Goal: Obtain resource: Obtain resource

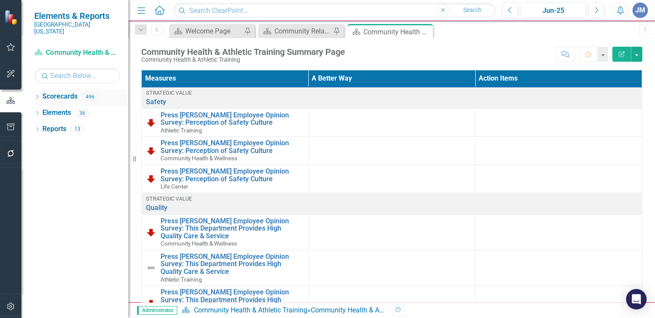
click at [38, 95] on icon "Dropdown" at bounding box center [37, 97] width 6 height 5
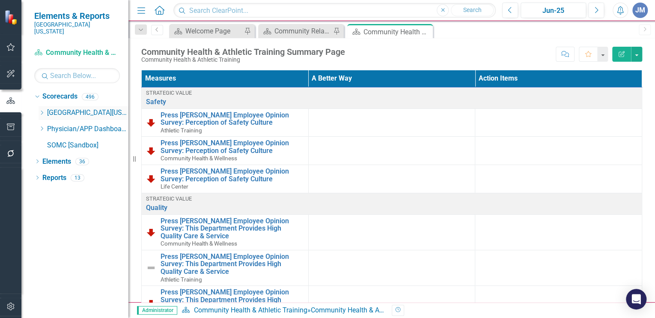
click at [44, 110] on icon "Dropdown" at bounding box center [42, 112] width 6 height 5
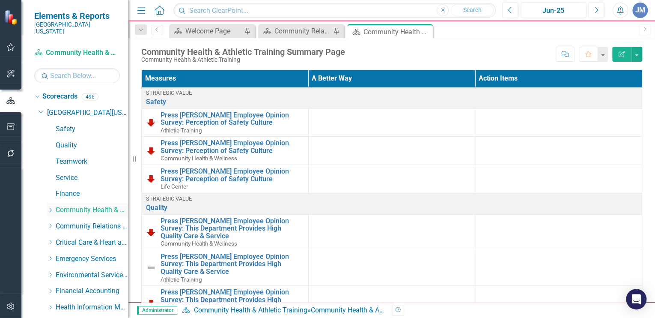
click at [52, 207] on icon "Dropdown" at bounding box center [50, 209] width 6 height 5
click at [86, 221] on link "Athletic Training" at bounding box center [96, 226] width 64 height 10
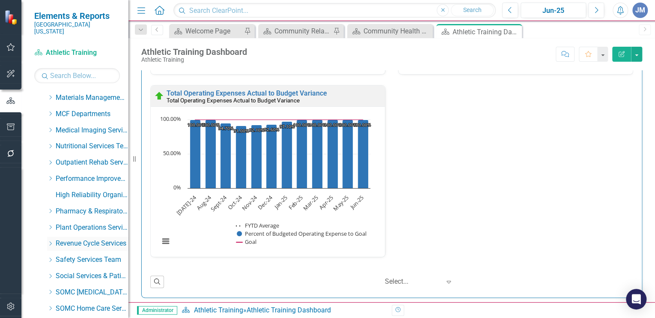
scroll to position [429, 0]
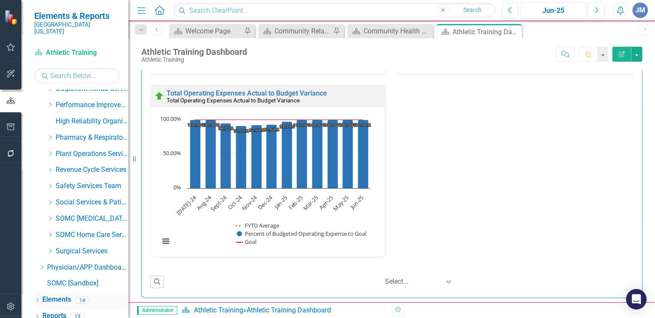
click at [53, 294] on link "Elements" at bounding box center [56, 299] width 29 height 10
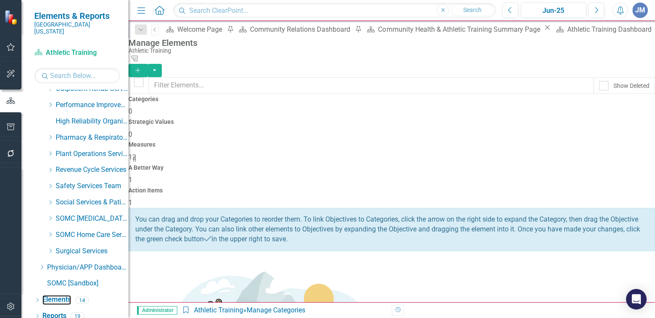
scroll to position [0, 0]
click at [132, 198] on span "1" at bounding box center [130, 202] width 4 height 8
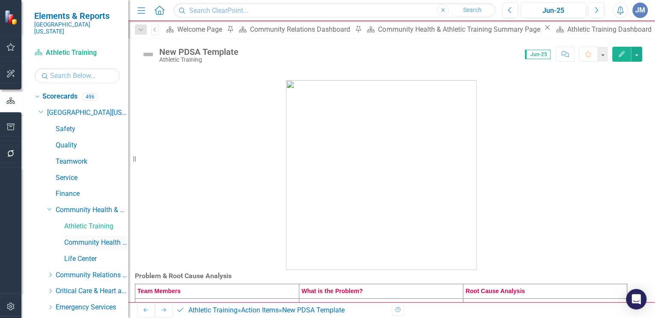
click at [79, 238] on link "Community Health & Wellness" at bounding box center [96, 243] width 64 height 10
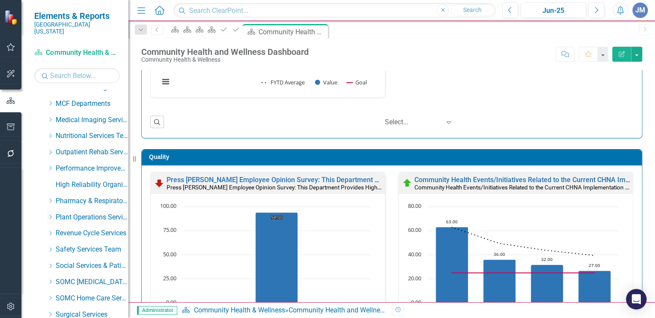
scroll to position [429, 0]
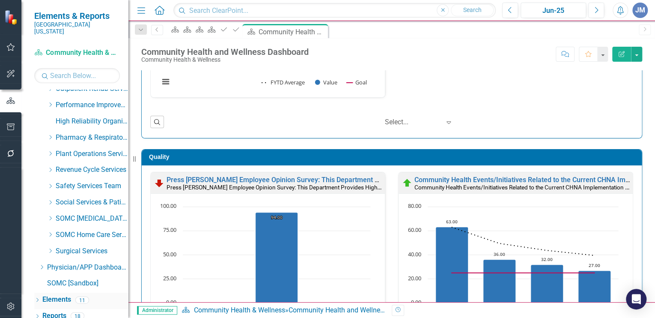
drag, startPoint x: 51, startPoint y: 290, endPoint x: 65, endPoint y: 292, distance: 14.7
click at [51, 294] on link "Elements" at bounding box center [56, 299] width 29 height 10
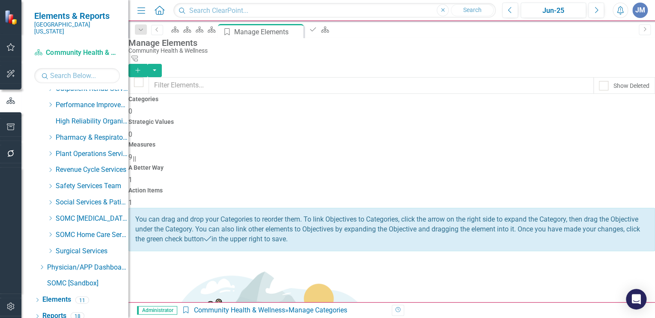
click at [132, 198] on span "1" at bounding box center [130, 202] width 4 height 8
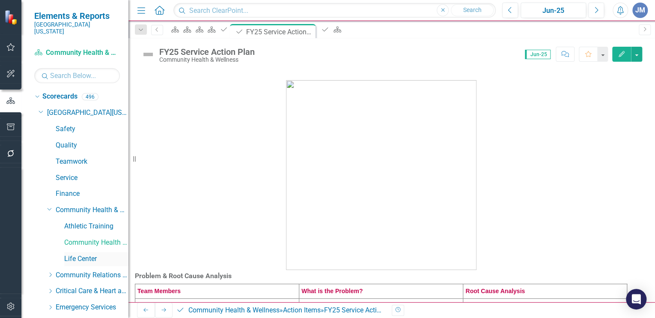
click at [70, 254] on link "Life Center" at bounding box center [96, 259] width 64 height 10
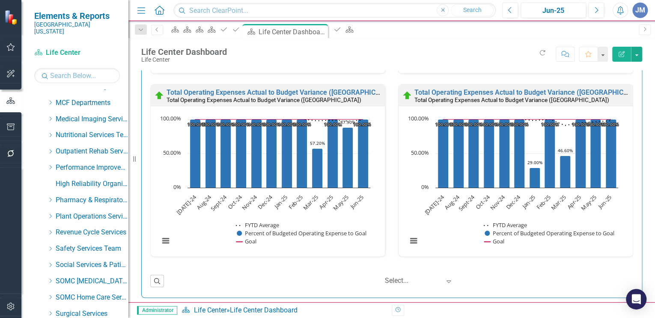
scroll to position [429, 0]
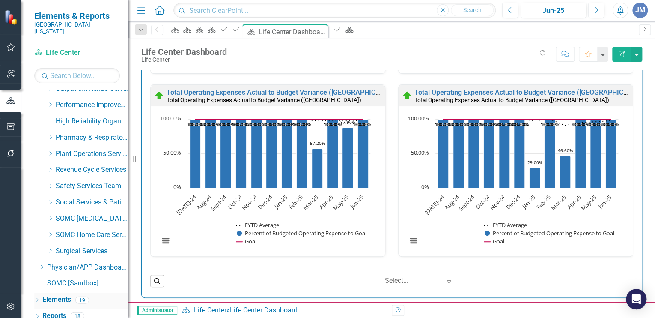
click at [59, 294] on link "Elements" at bounding box center [56, 299] width 29 height 10
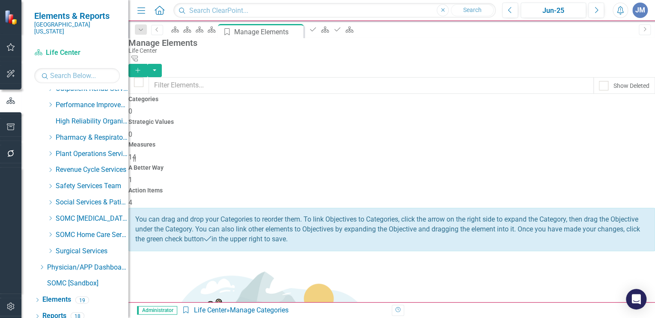
click at [595, 187] on h4 "Action Items" at bounding box center [391, 190] width 526 height 6
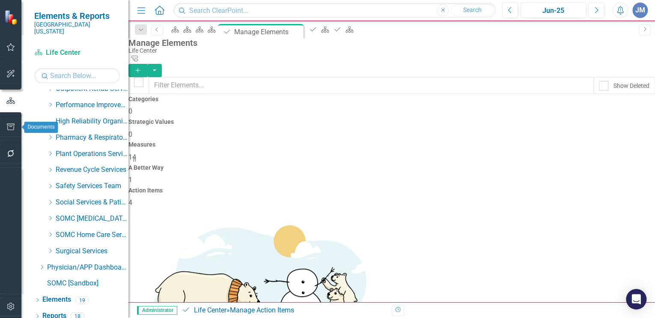
click at [13, 123] on icon "button" at bounding box center [11, 126] width 8 height 7
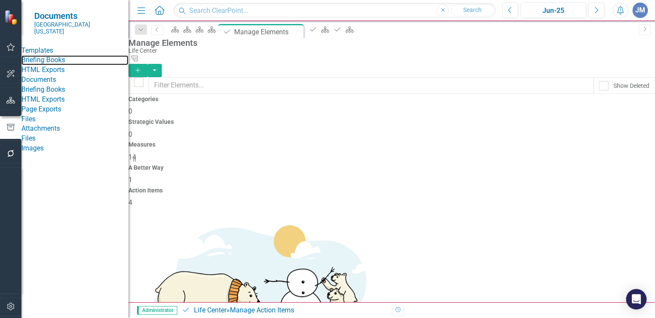
drag, startPoint x: 58, startPoint y: 56, endPoint x: 94, endPoint y: 53, distance: 36.6
click at [59, 56] on link "Briefing Books" at bounding box center [74, 60] width 107 height 10
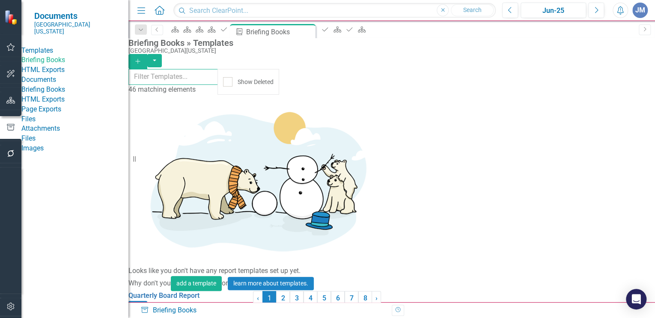
click at [149, 79] on input "text" at bounding box center [172, 77] width 89 height 16
type input "comm"
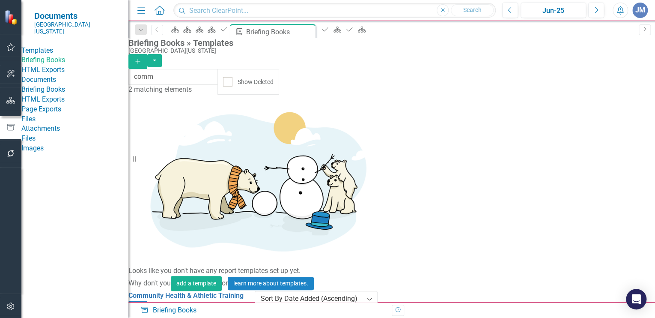
click at [142, 58] on icon "Add" at bounding box center [138, 61] width 8 height 6
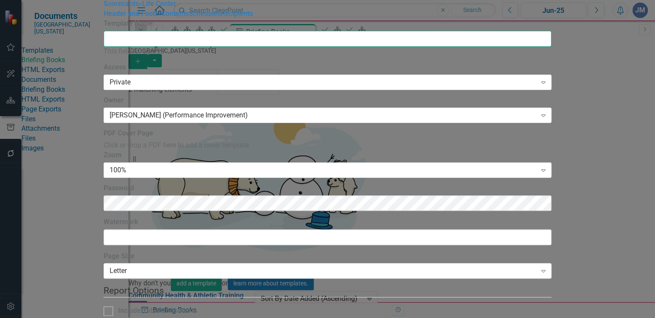
click at [197, 47] on input "Template Name" at bounding box center [328, 39] width 448 height 16
click at [198, 47] on input "Template Name" at bounding box center [328, 39] width 448 height 16
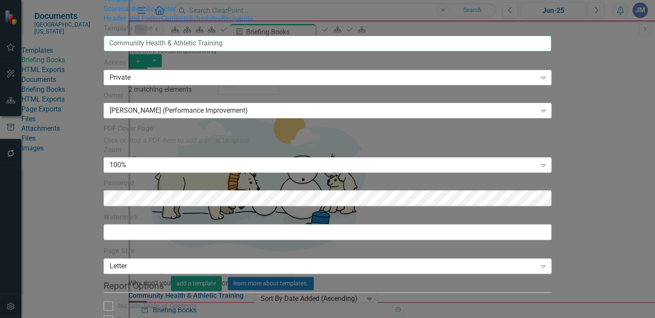
type input "Community Health & Athletic Training"
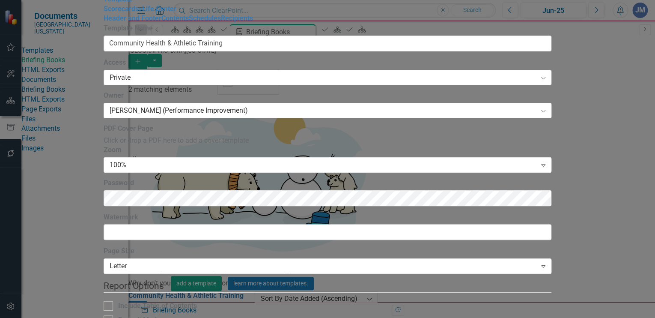
click at [218, 83] on div "Private" at bounding box center [323, 78] width 427 height 10
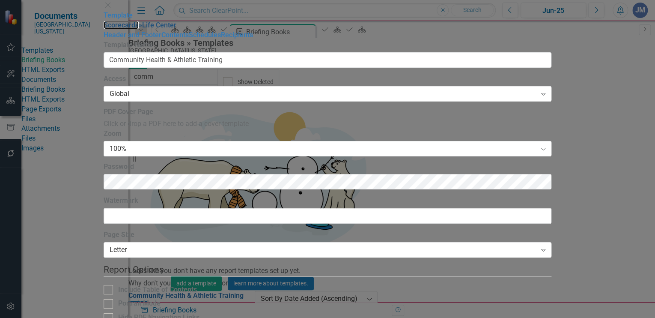
drag, startPoint x: 99, startPoint y: 48, endPoint x: 100, endPoint y: 56, distance: 8.6
click at [104, 29] on link "Scorecards" at bounding box center [121, 25] width 35 height 8
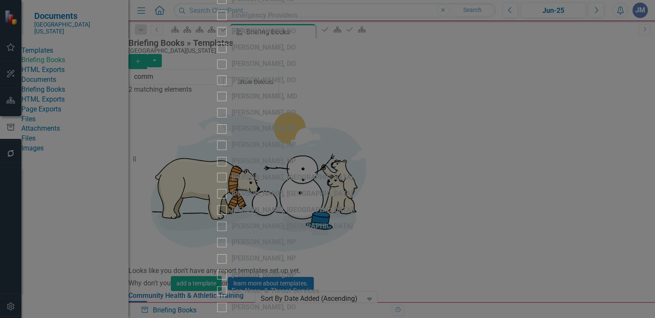
checkbox input "true"
checkbox input "false"
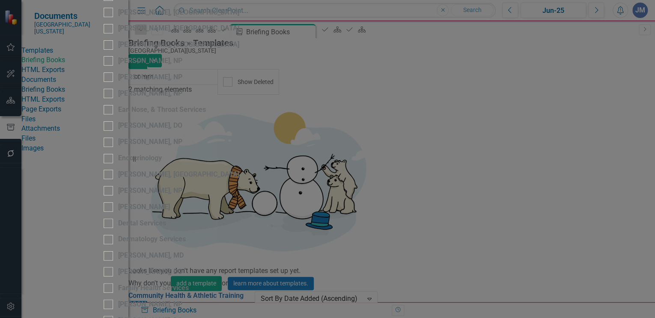
drag, startPoint x: 202, startPoint y: 247, endPoint x: 229, endPoint y: 253, distance: 27.2
checkbox input "true"
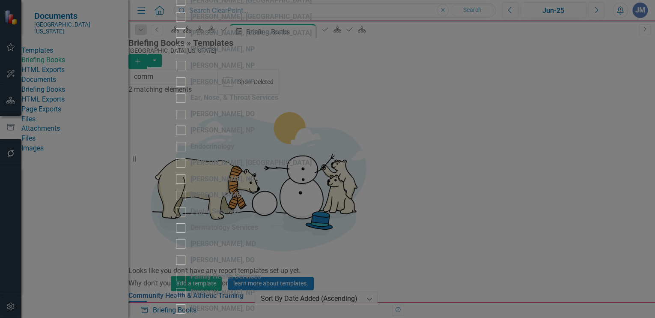
checkbox input "true"
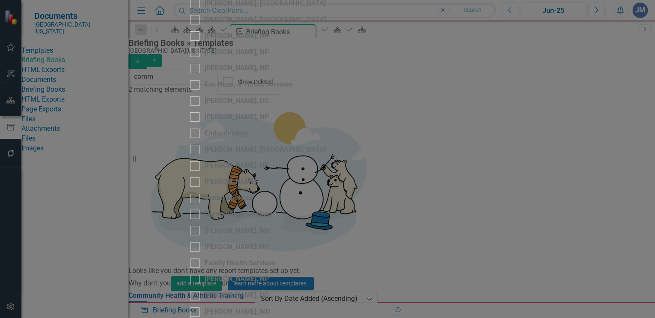
scroll to position [0, 0]
checkbox input "true"
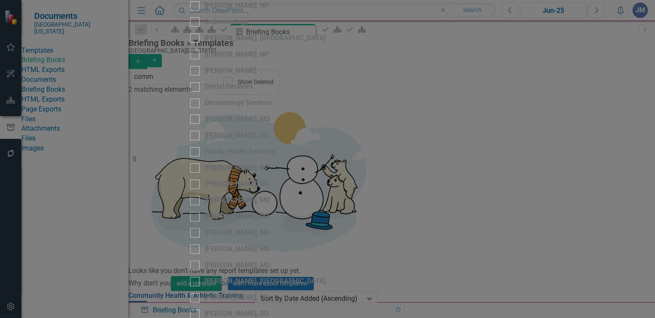
checkbox input "true"
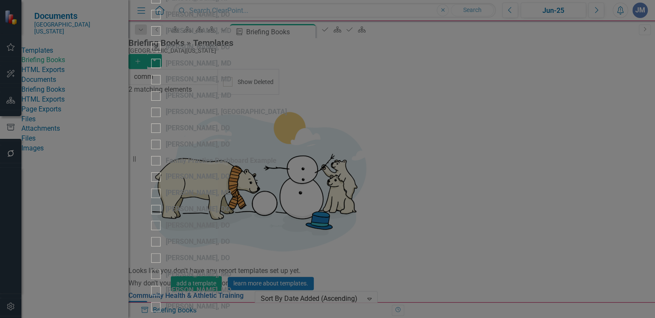
checkbox input "true"
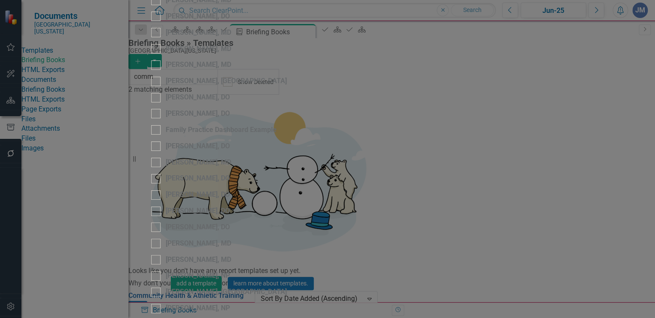
checkbox input "true"
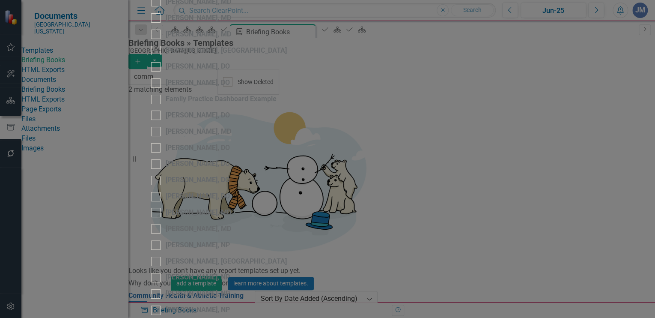
checkbox input "true"
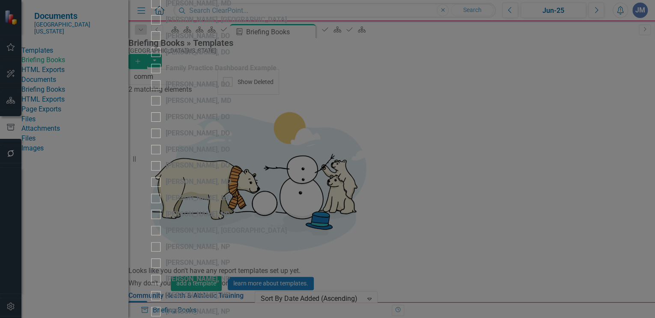
checkbox input "true"
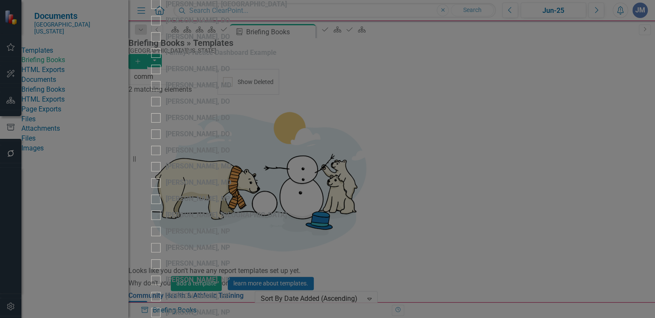
checkbox input "true"
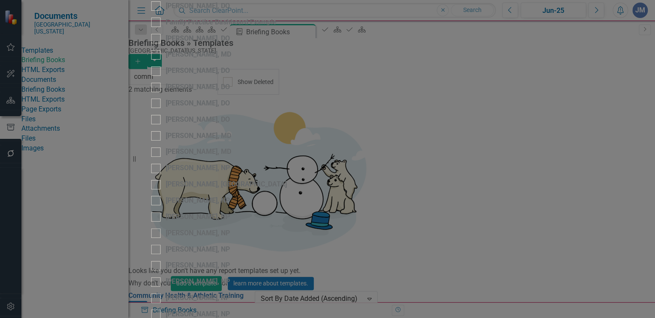
checkbox input "true"
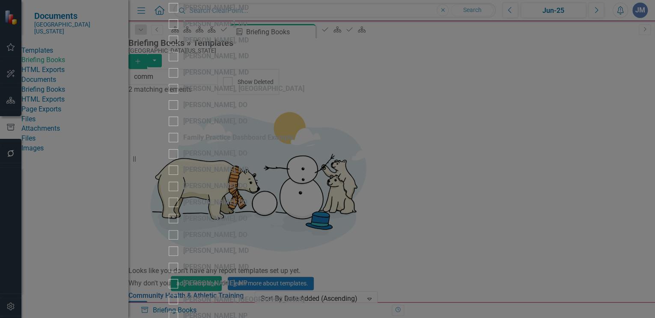
checkbox input "true"
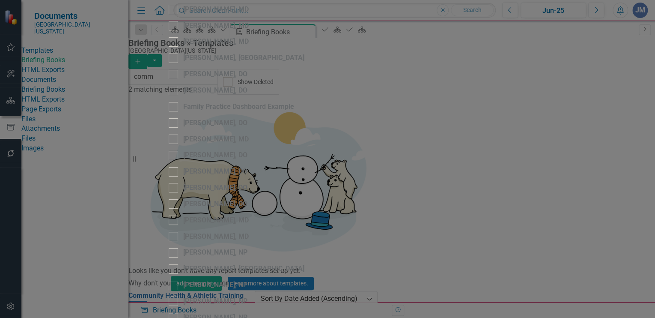
checkbox input "true"
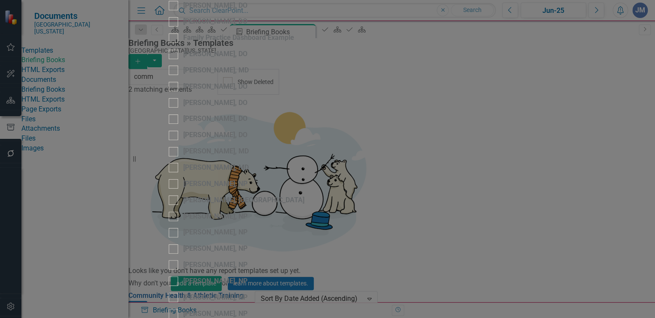
checkbox input "true"
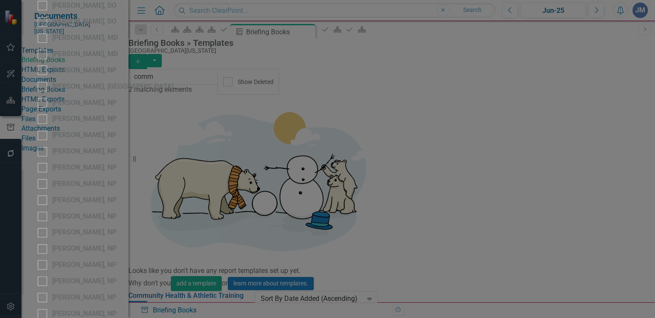
checkbox input "true"
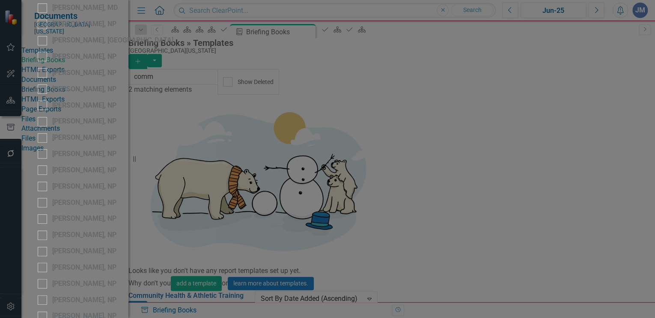
checkbox input "true"
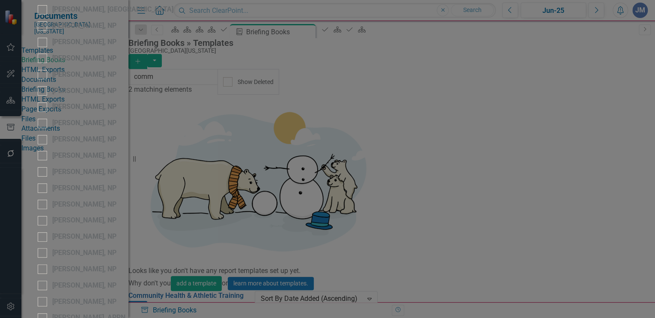
checkbox input "true"
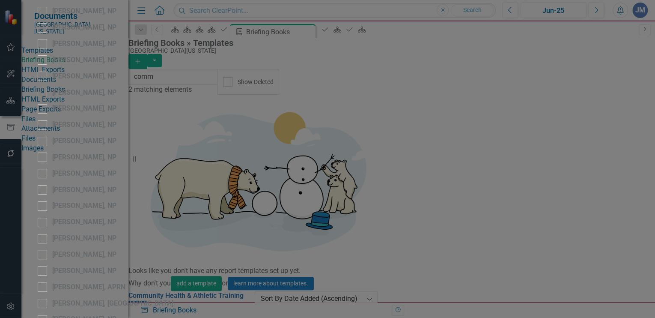
checkbox input "true"
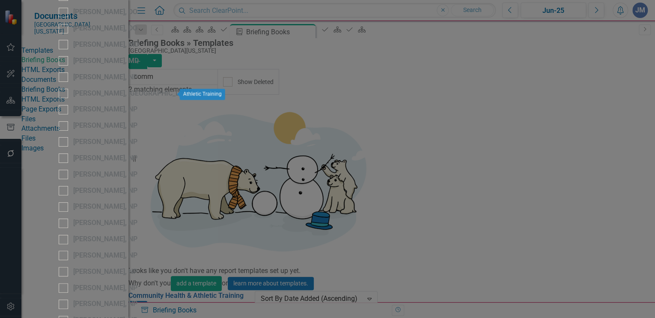
checkbox input "true"
drag, startPoint x: 209, startPoint y: 168, endPoint x: 250, endPoint y: 159, distance: 42.5
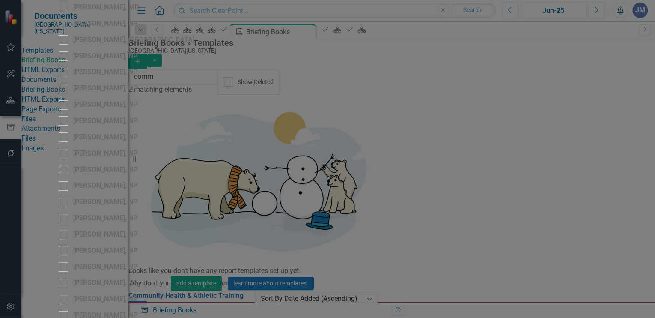
checkbox input "true"
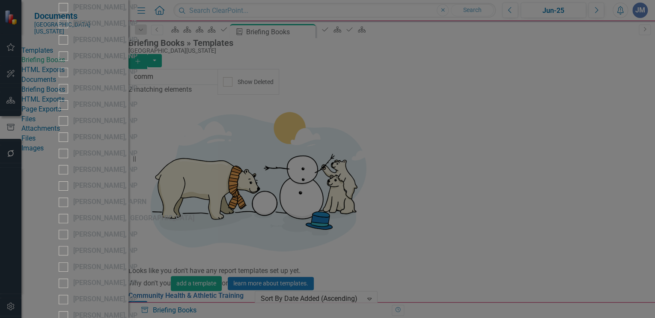
checkbox input "true"
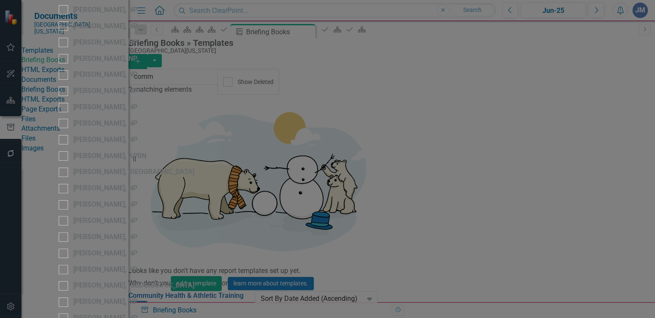
checkbox input "true"
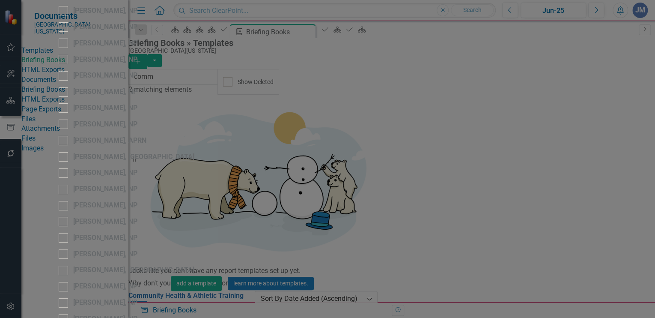
checkbox input "false"
checkbox input "true"
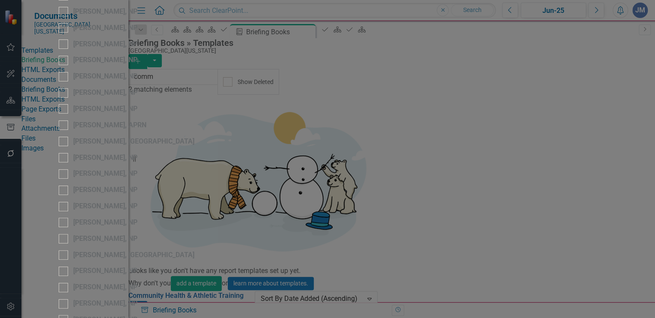
checkbox input "true"
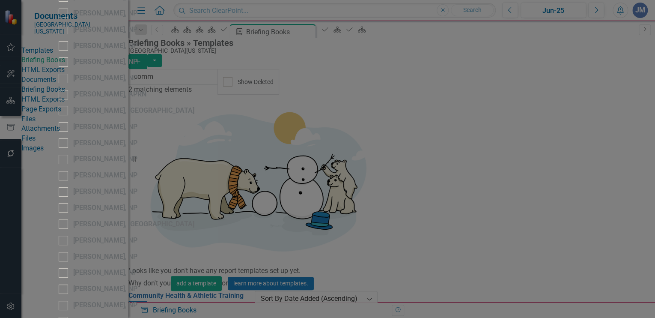
checkbox input "true"
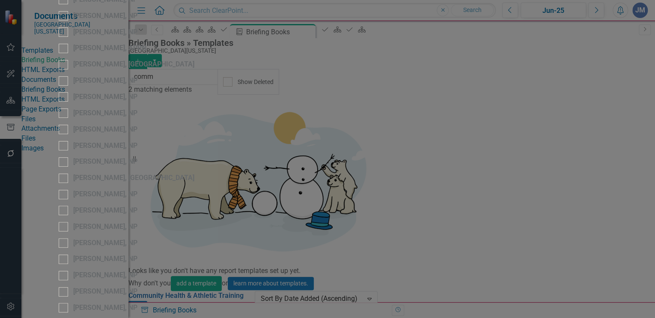
checkbox input "false"
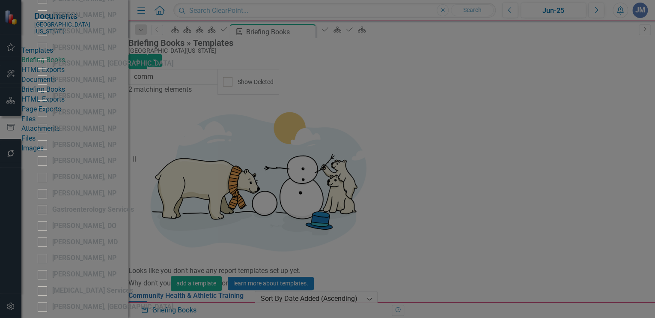
checkbox input "true"
checkbox input "false"
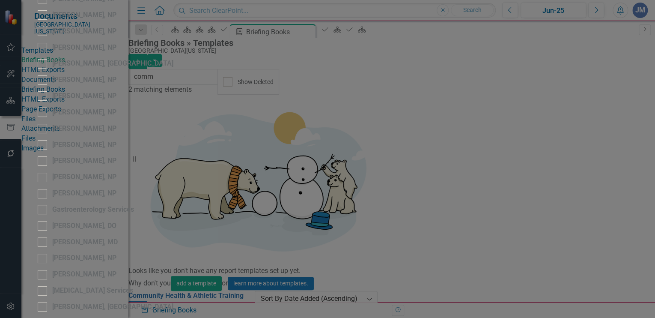
checkbox input "true"
checkbox input "false"
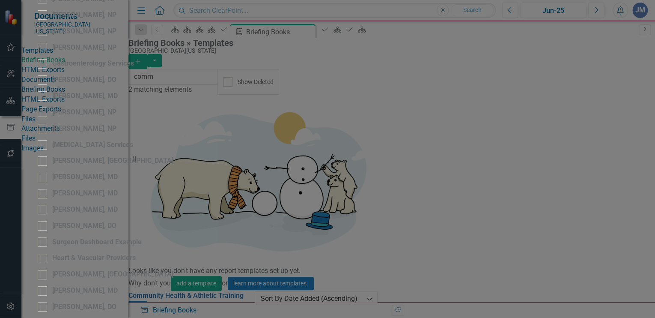
checkbox input "false"
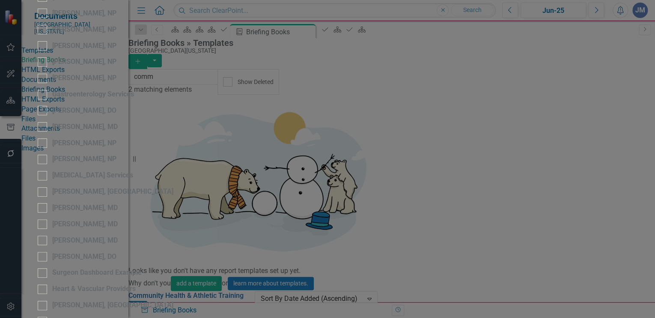
checkbox input "false"
drag, startPoint x: 423, startPoint y: 48, endPoint x: 431, endPoint y: 49, distance: 8.2
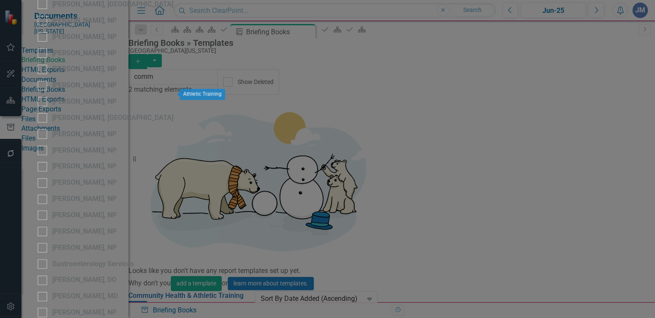
checkbox input "true"
checkbox input "false"
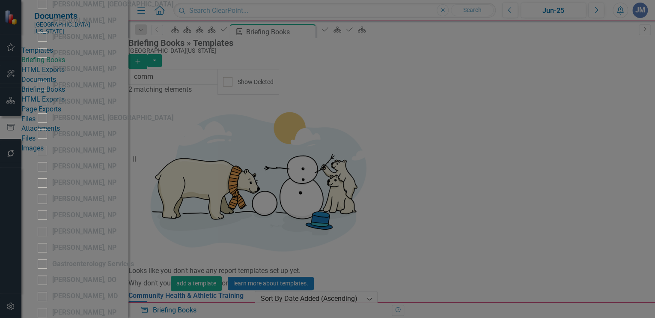
scroll to position [149, 0]
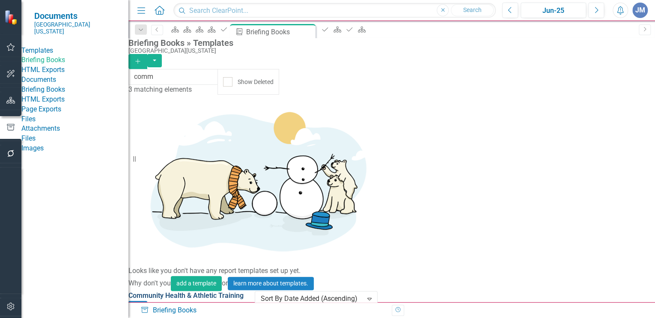
click at [173, 291] on link "Community Health & Athletic Training" at bounding box center [185, 295] width 115 height 8
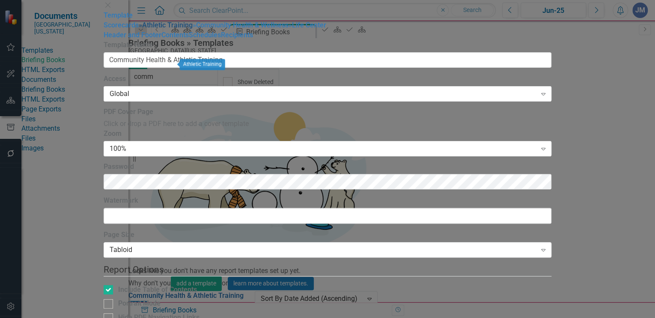
click at [139, 29] on link "» Athletic Training" at bounding box center [166, 25] width 54 height 8
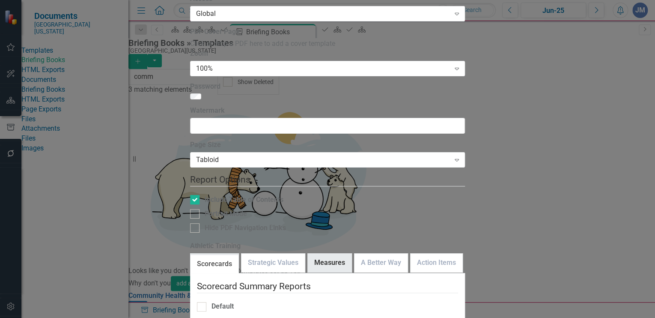
click at [325, 253] on link "Measures" at bounding box center [330, 262] width 44 height 18
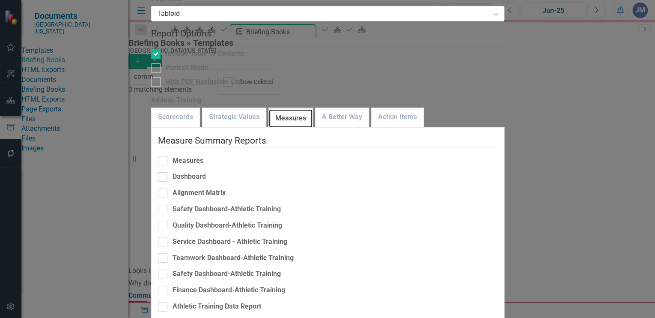
scroll to position [158, 0]
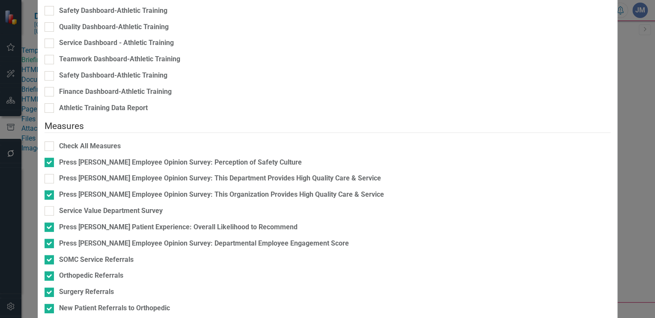
scroll to position [102, 0]
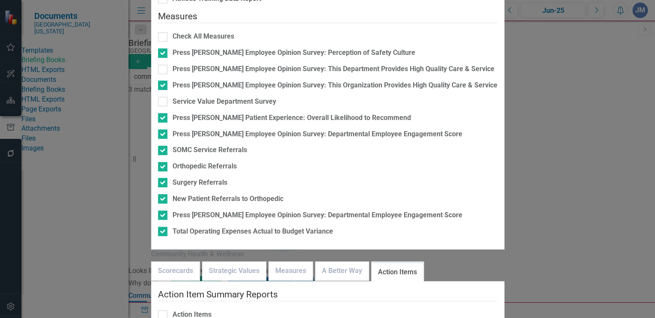
scroll to position [172, 0]
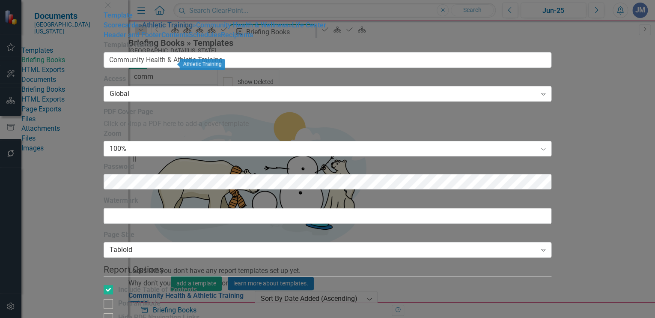
click at [139, 29] on link "» Athletic Training" at bounding box center [166, 25] width 54 height 8
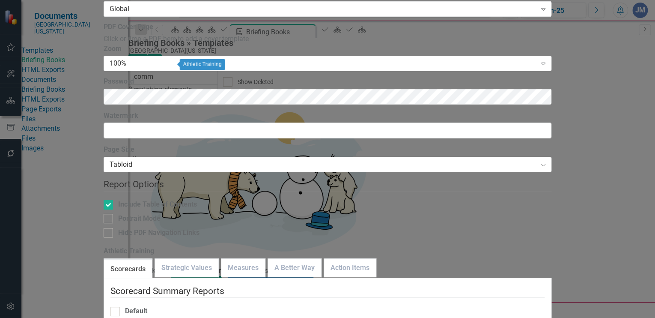
checkbox input "false"
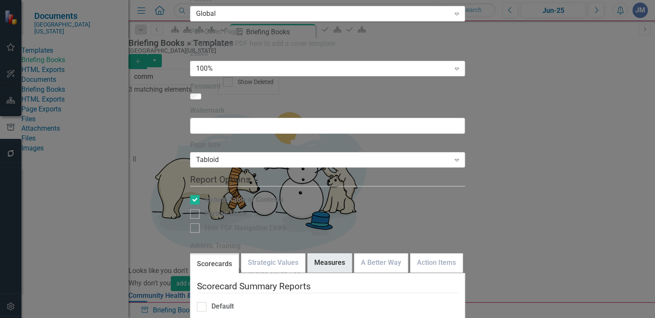
click at [319, 253] on link "Measures" at bounding box center [330, 262] width 44 height 18
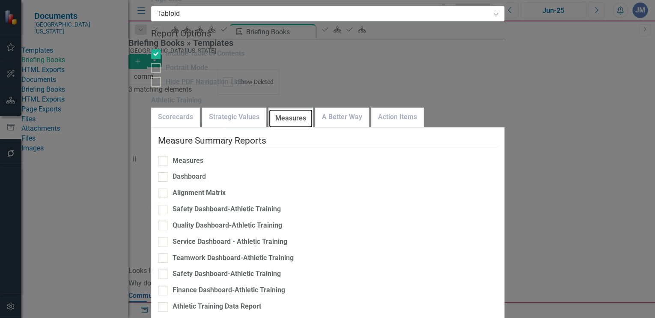
scroll to position [0, 0]
click at [423, 108] on link "Action Items" at bounding box center [397, 117] width 52 height 18
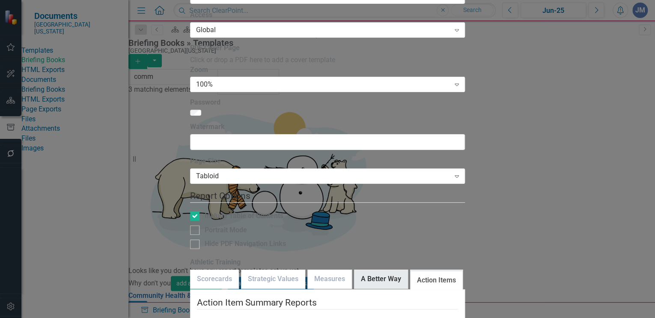
click at [372, 270] on link "A Better Way" at bounding box center [380, 279] width 53 height 18
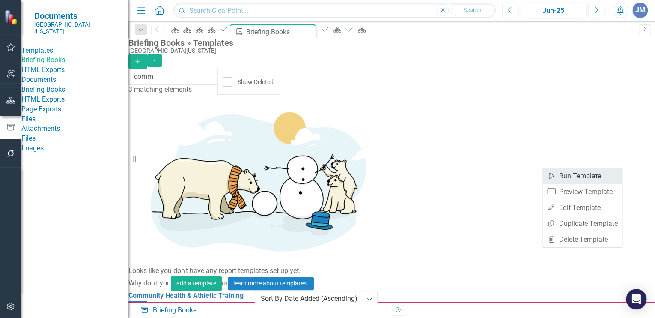
click at [561, 174] on link "Start Run Template" at bounding box center [582, 176] width 79 height 16
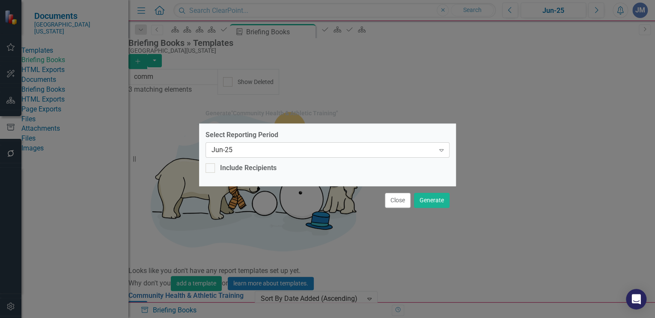
click at [228, 151] on div "Jun-25" at bounding box center [322, 150] width 223 height 10
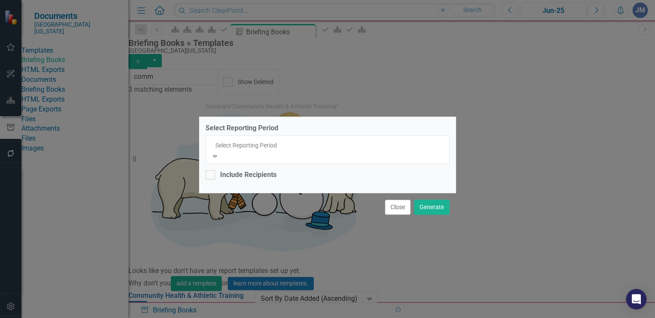
scroll to position [647, 0]
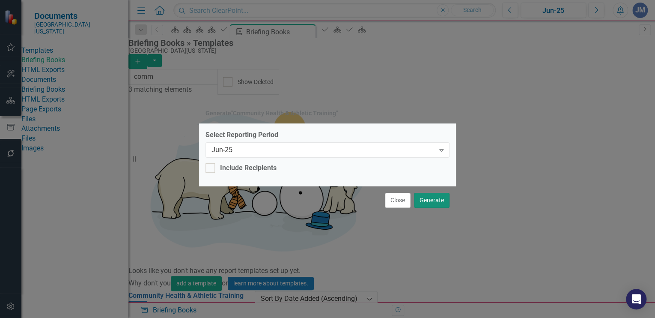
drag, startPoint x: 429, startPoint y: 195, endPoint x: 441, endPoint y: 195, distance: 11.6
click at [430, 195] on button "Generate" at bounding box center [432, 200] width 36 height 15
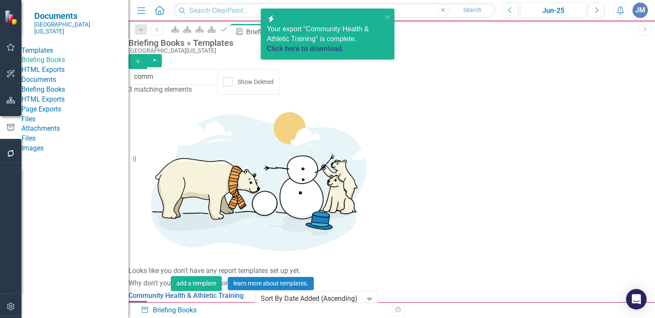
click at [308, 46] on link "Click here to download." at bounding box center [305, 48] width 77 height 7
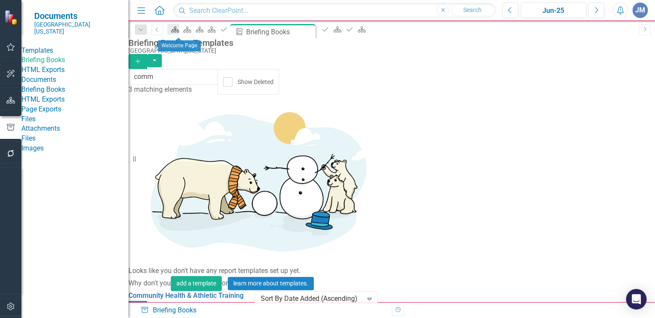
click at [176, 29] on icon "Scorecard" at bounding box center [175, 29] width 9 height 7
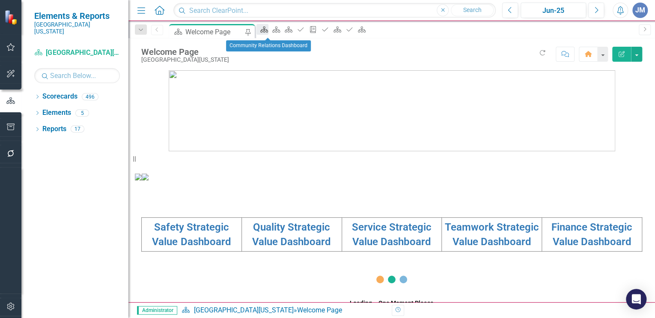
click at [268, 33] on link "Scorecard" at bounding box center [262, 29] width 12 height 11
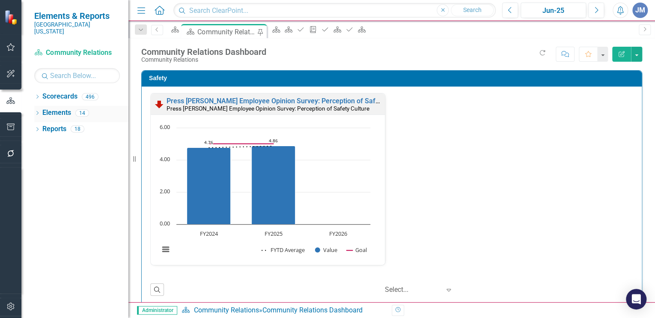
click at [50, 108] on link "Elements" at bounding box center [56, 113] width 29 height 10
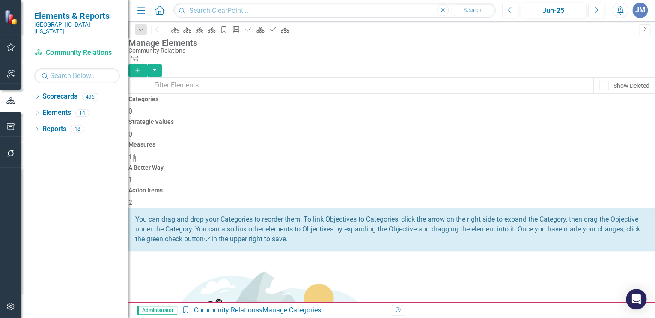
click at [136, 153] on span "11" at bounding box center [132, 157] width 8 height 8
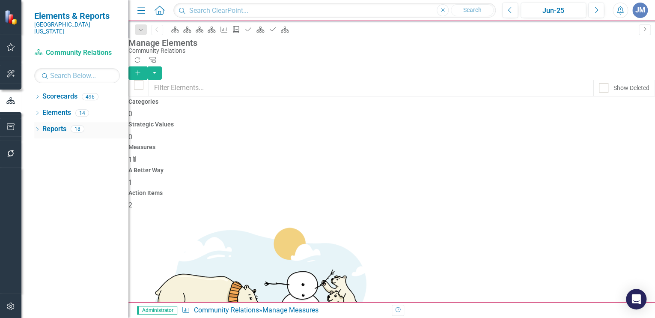
click at [50, 124] on link "Reports" at bounding box center [54, 129] width 24 height 10
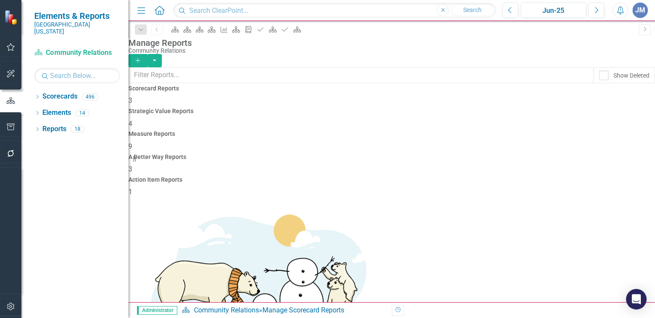
click at [394, 142] on div "9" at bounding box center [391, 147] width 526 height 10
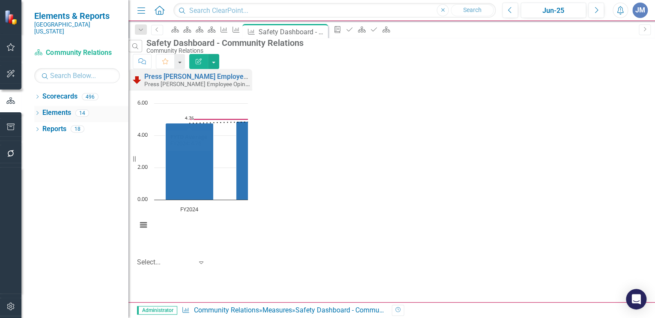
click at [54, 108] on link "Elements" at bounding box center [56, 113] width 29 height 10
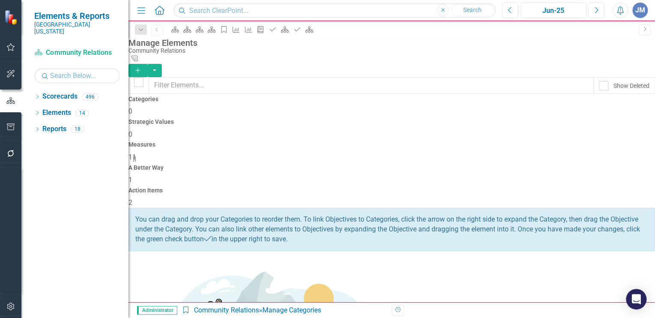
click at [136, 153] on span "11" at bounding box center [132, 157] width 8 height 8
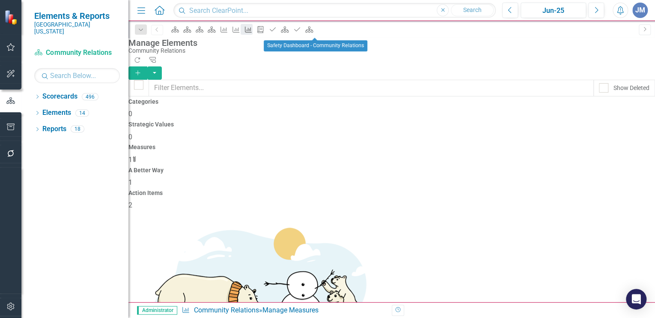
click at [253, 27] on icon "Measure" at bounding box center [248, 29] width 9 height 7
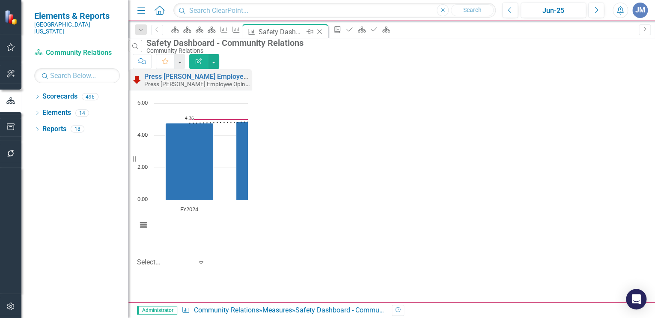
click at [322, 32] on icon at bounding box center [319, 32] width 5 height 5
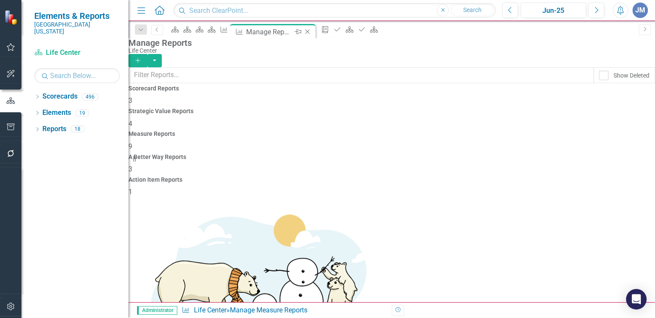
click at [312, 30] on icon "Close" at bounding box center [307, 31] width 9 height 7
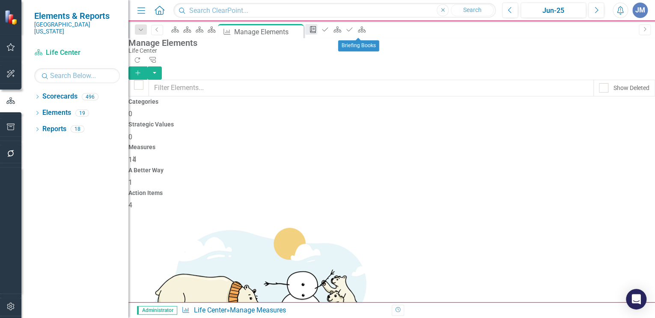
click at [316, 29] on icon at bounding box center [313, 29] width 6 height 7
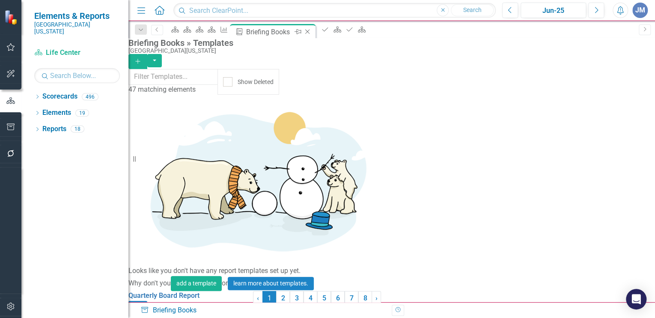
click at [312, 30] on icon "Close" at bounding box center [307, 31] width 9 height 7
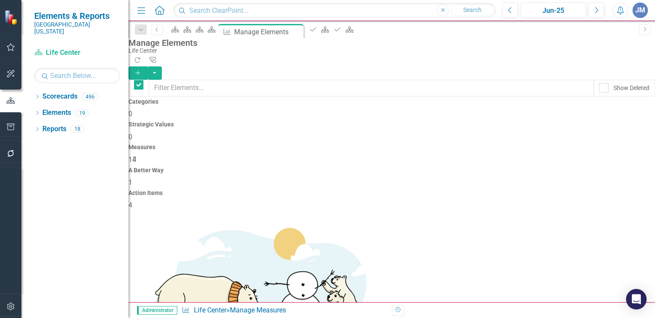
checkbox input "false"
click at [316, 30] on icon at bounding box center [313, 29] width 6 height 4
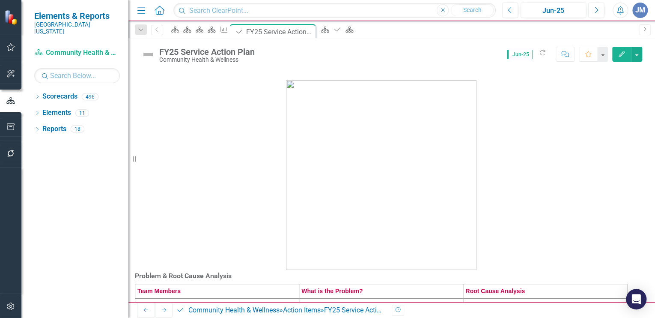
click at [0, 0] on icon "Close" at bounding box center [0, 0] width 0 height 0
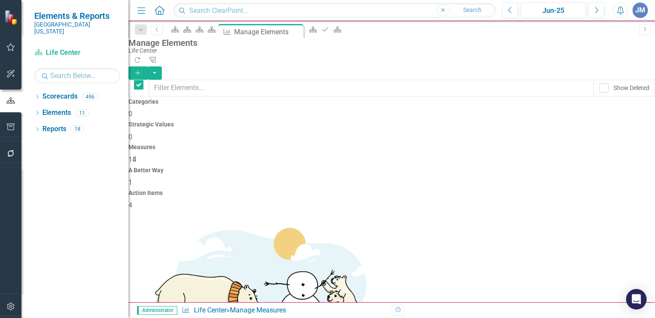
checkbox input "false"
click at [317, 30] on icon "Scorecard" at bounding box center [313, 29] width 9 height 7
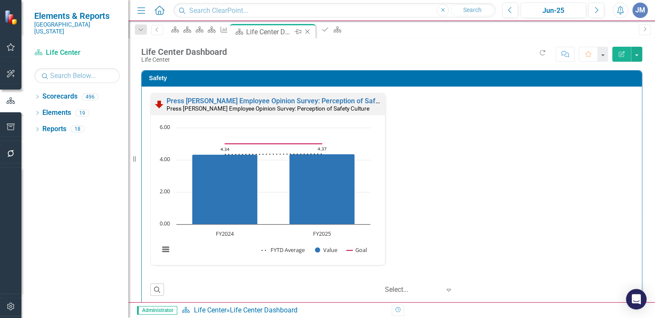
click at [312, 29] on icon "Close" at bounding box center [307, 31] width 9 height 7
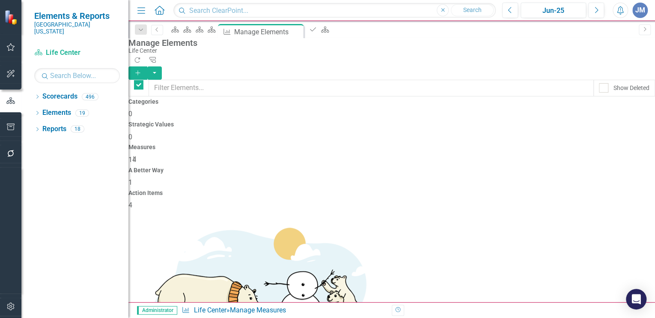
checkbox input "false"
click at [317, 29] on icon "Action Item" at bounding box center [313, 29] width 9 height 7
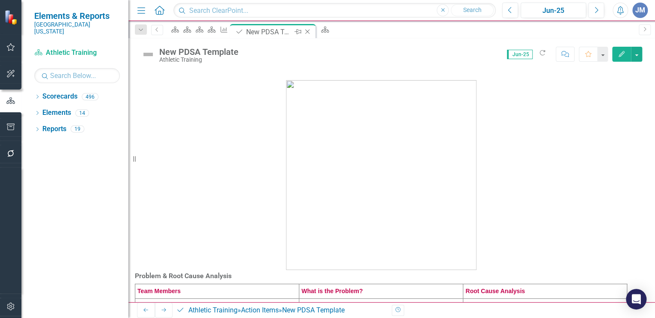
click at [312, 30] on icon "Close" at bounding box center [307, 31] width 9 height 7
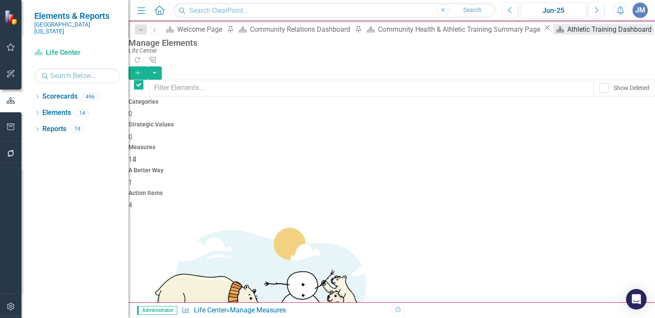
checkbox input "false"
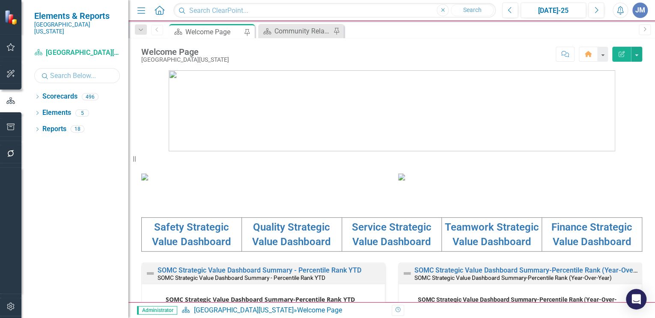
click at [67, 68] on input "text" at bounding box center [77, 75] width 86 height 15
type input "community"
click at [36, 95] on icon "Dropdown" at bounding box center [37, 97] width 6 height 5
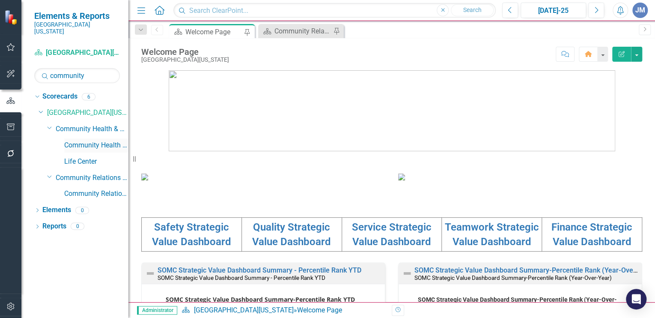
click at [77, 140] on link "Community Health & Wellness" at bounding box center [96, 145] width 64 height 10
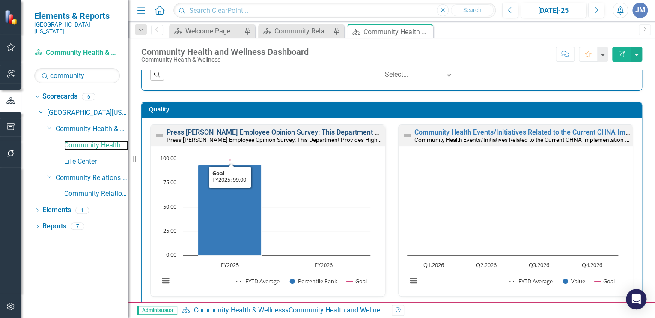
scroll to position [214, 0]
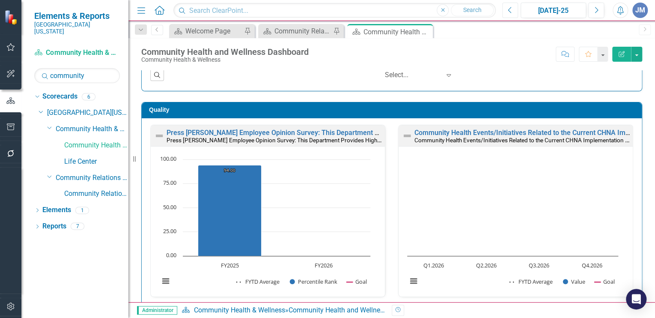
click at [508, 6] on icon "Previous" at bounding box center [510, 10] width 5 height 8
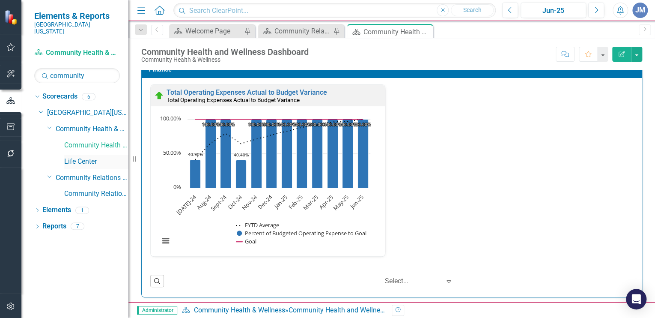
click at [72, 157] on link "Life Center" at bounding box center [96, 162] width 64 height 10
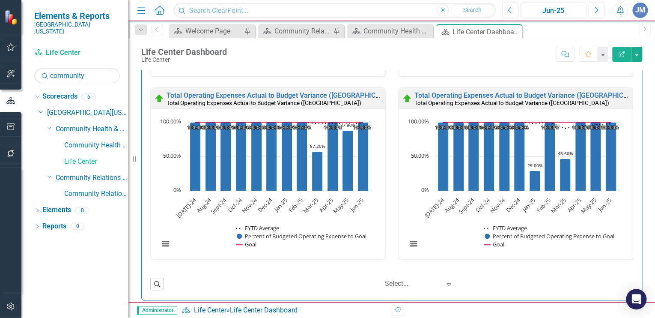
scroll to position [1175, 0]
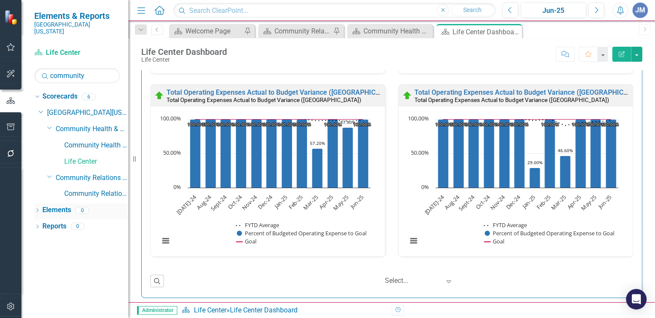
click at [59, 205] on link "Elements" at bounding box center [56, 210] width 29 height 10
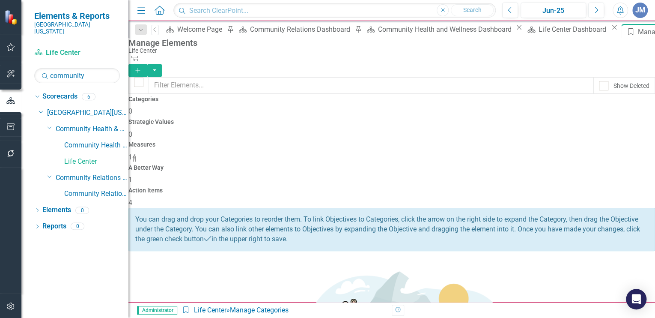
click at [132, 198] on span "4" at bounding box center [130, 202] width 4 height 8
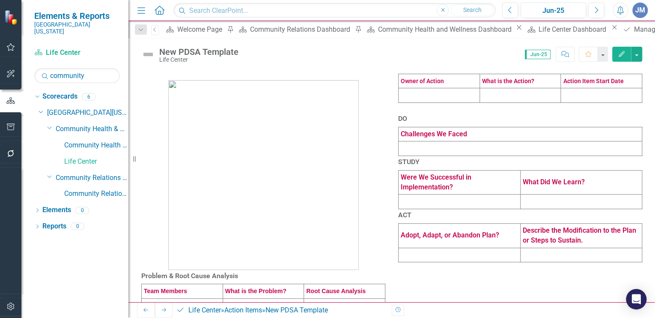
drag, startPoint x: 559, startPoint y: 30, endPoint x: 546, endPoint y: 39, distance: 16.2
click at [0, 0] on icon "Close" at bounding box center [0, 0] width 0 height 0
click at [651, 31] on icon at bounding box center [653, 32] width 5 height 5
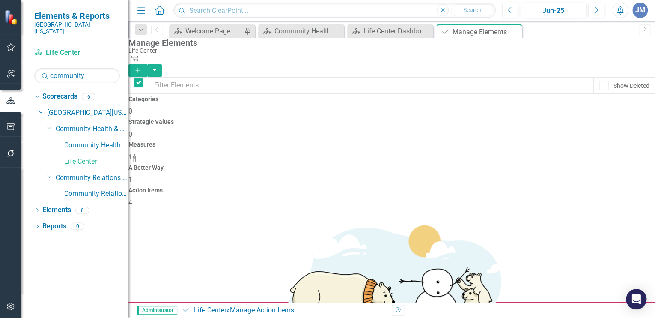
checkbox input "false"
click at [514, 32] on icon at bounding box center [513, 32] width 5 height 5
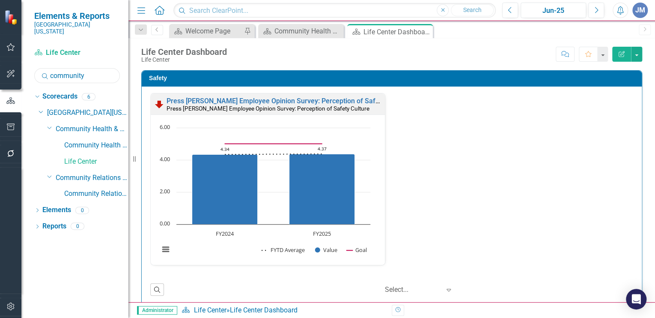
drag, startPoint x: 91, startPoint y: 68, endPoint x: 50, endPoint y: 67, distance: 40.7
click at [50, 68] on input "community" at bounding box center [77, 75] width 86 height 15
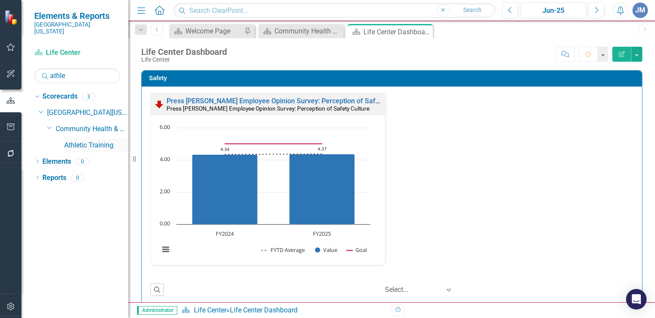
click at [93, 140] on link "Athletic Training" at bounding box center [96, 145] width 64 height 10
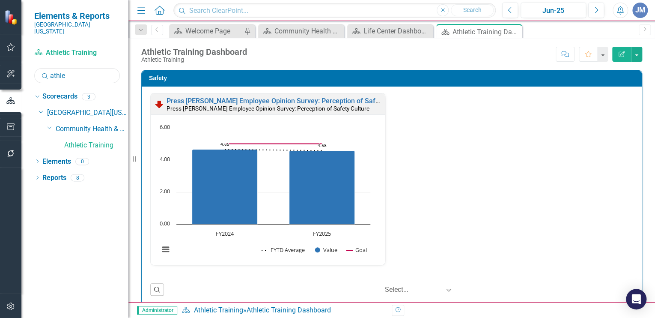
drag, startPoint x: 67, startPoint y: 70, endPoint x: 43, endPoint y: 68, distance: 24.4
click at [43, 68] on div "Search athle" at bounding box center [77, 75] width 86 height 15
type input "a"
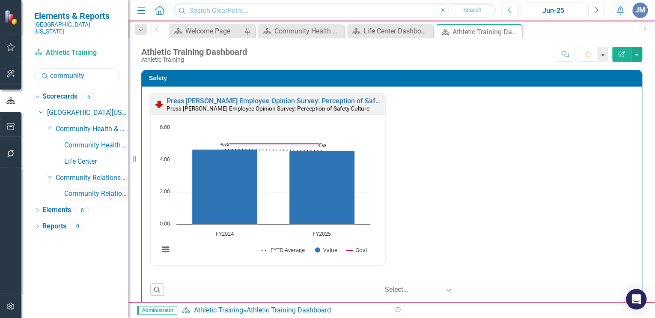
type input "community"
click at [79, 189] on link "Community Relations" at bounding box center [96, 194] width 64 height 10
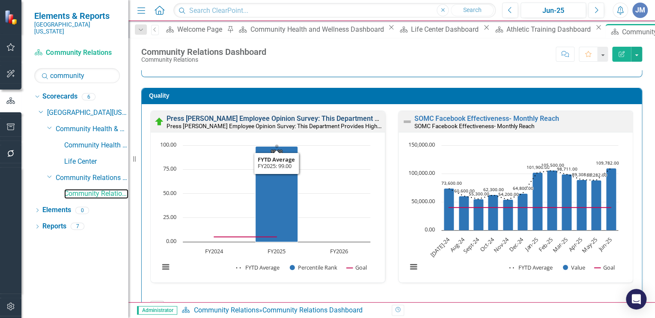
scroll to position [229, 0]
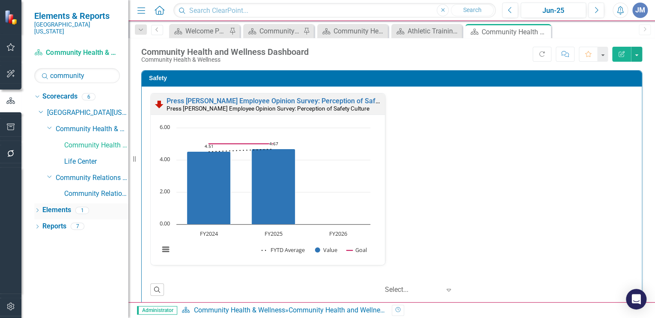
click at [55, 205] on link "Elements" at bounding box center [56, 210] width 29 height 10
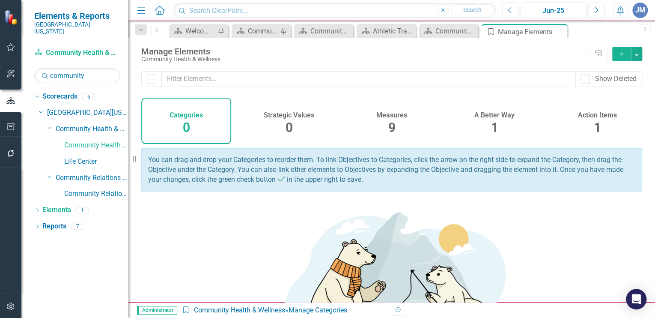
click at [389, 117] on h4 "Measures" at bounding box center [391, 115] width 31 height 8
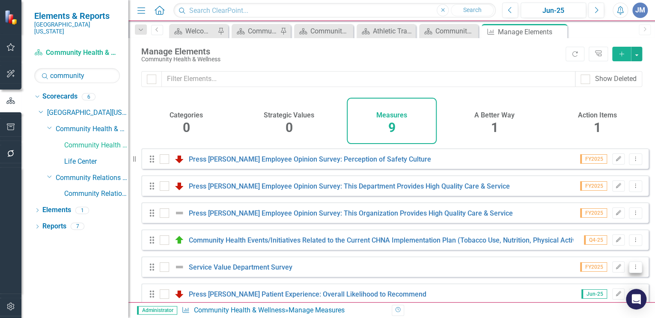
click at [632, 269] on icon "Dropdown Menu" at bounding box center [635, 267] width 7 height 6
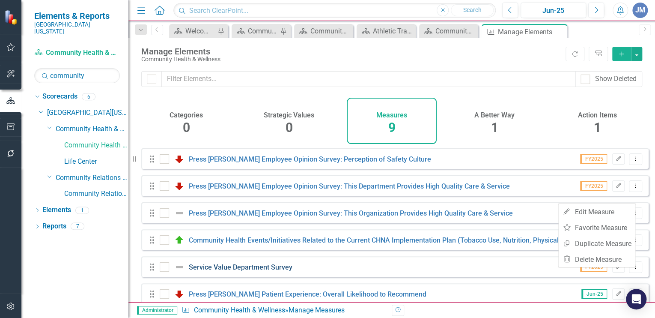
click at [220, 271] on link "Service Value Department Survey" at bounding box center [241, 267] width 104 height 8
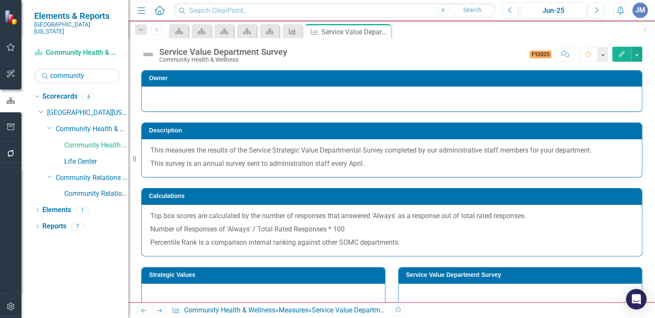
click at [293, 31] on icon "Measure" at bounding box center [292, 31] width 9 height 7
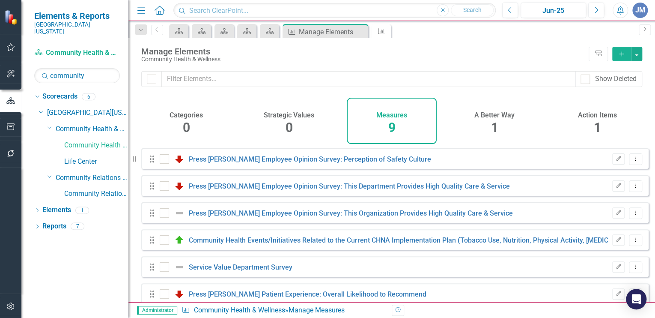
checkbox input "false"
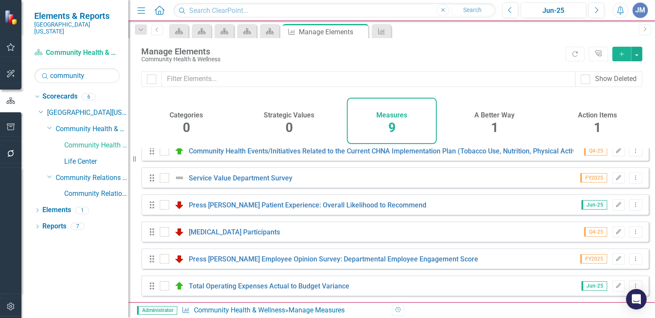
scroll to position [95, 0]
click at [615, 177] on icon "Edit" at bounding box center [618, 177] width 6 height 5
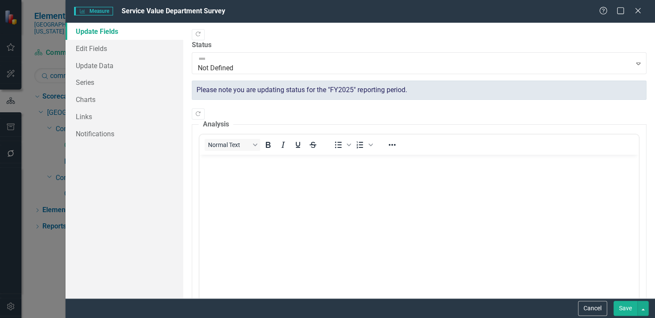
scroll to position [0, 0]
click at [80, 66] on link "Update Data" at bounding box center [124, 65] width 118 height 17
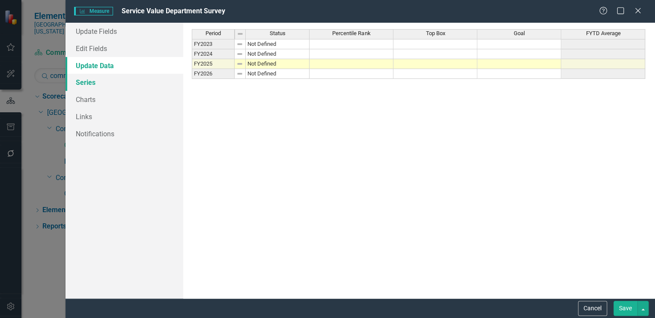
click at [82, 83] on link "Series" at bounding box center [124, 82] width 118 height 17
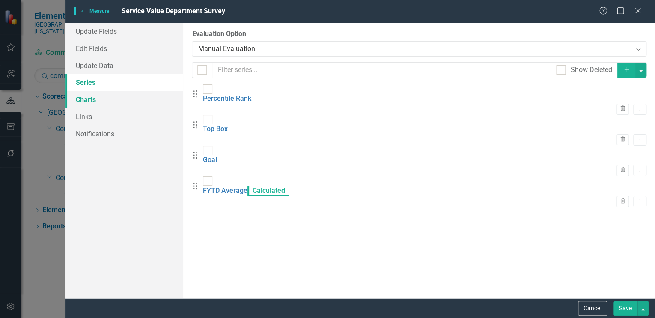
click at [94, 98] on link "Charts" at bounding box center [124, 99] width 118 height 17
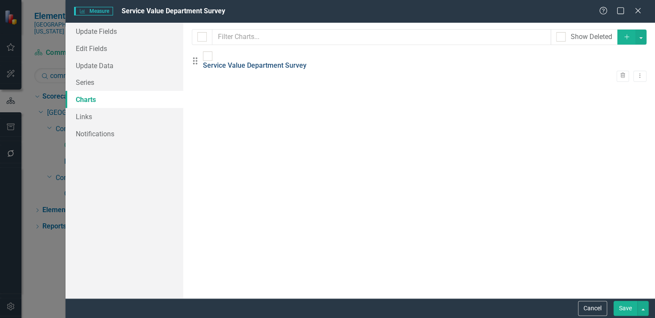
click at [253, 61] on link "Service Value Department Survey" at bounding box center [255, 65] width 104 height 8
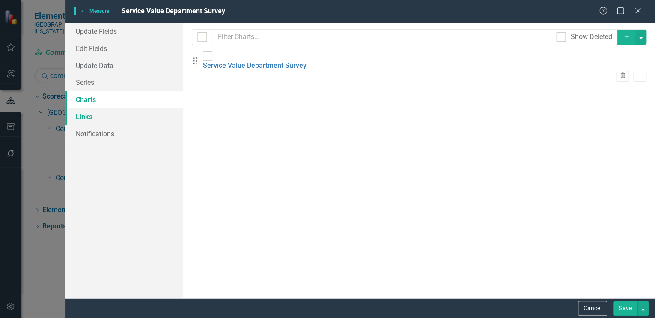
click at [86, 116] on link "Links" at bounding box center [124, 116] width 118 height 17
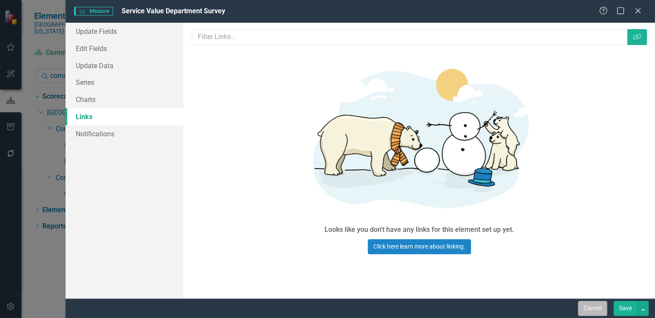
click at [594, 306] on button "Cancel" at bounding box center [592, 307] width 29 height 15
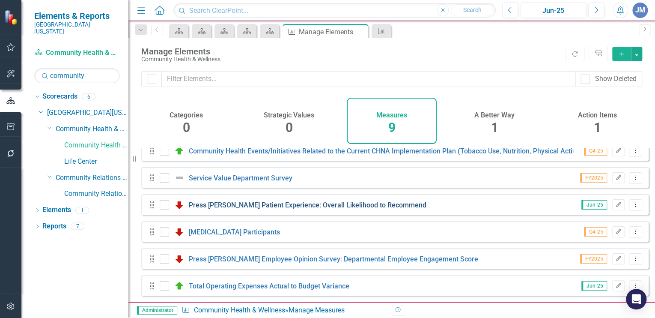
click at [204, 204] on link "Press [PERSON_NAME] Patient Experience: Overall Likelihood to Recommend" at bounding box center [308, 205] width 238 height 8
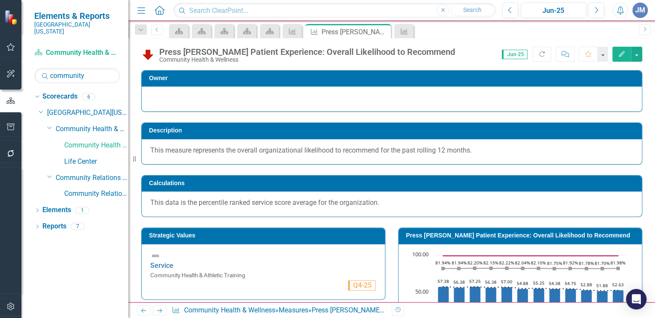
click at [621, 51] on icon "Edit" at bounding box center [622, 54] width 8 height 6
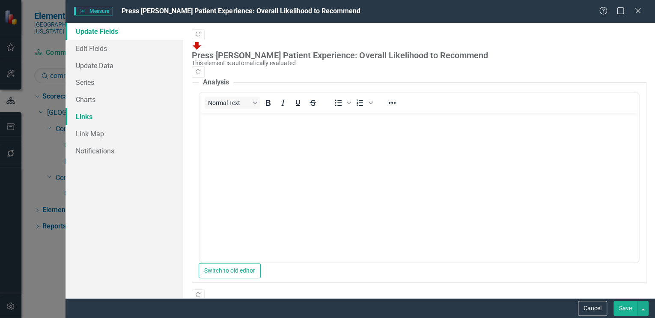
click at [84, 113] on link "Links" at bounding box center [124, 116] width 118 height 17
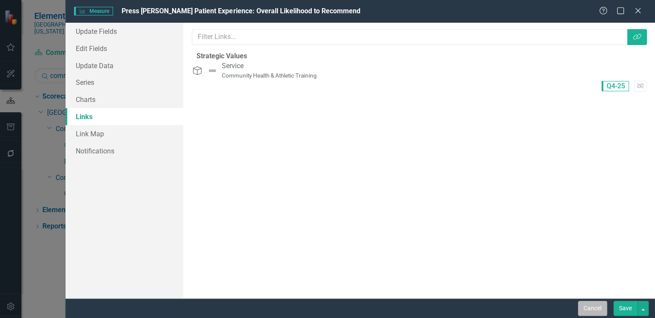
click at [591, 308] on button "Cancel" at bounding box center [592, 307] width 29 height 15
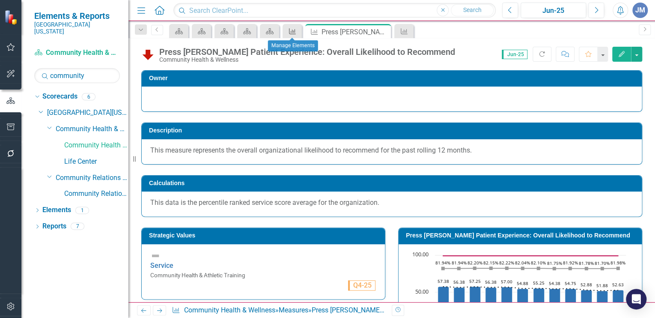
click at [294, 29] on icon "Measure" at bounding box center [292, 31] width 9 height 7
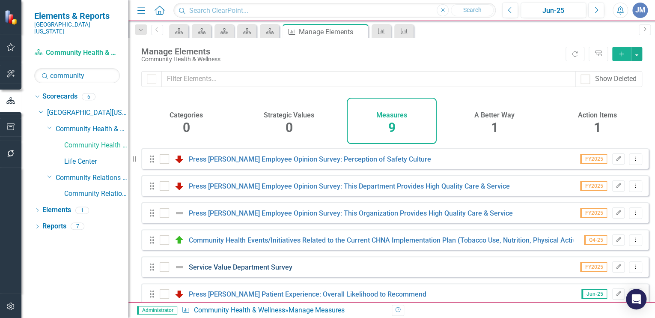
click at [235, 270] on link "Service Value Department Survey" at bounding box center [241, 267] width 104 height 8
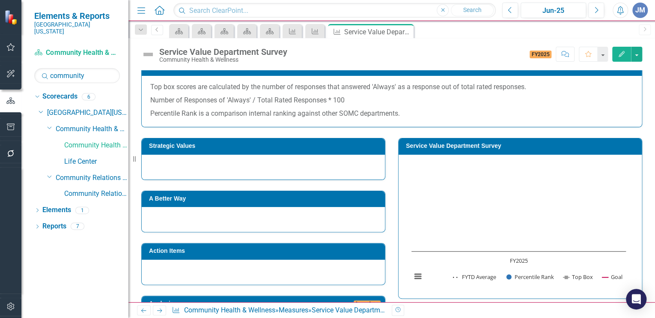
scroll to position [128, 0]
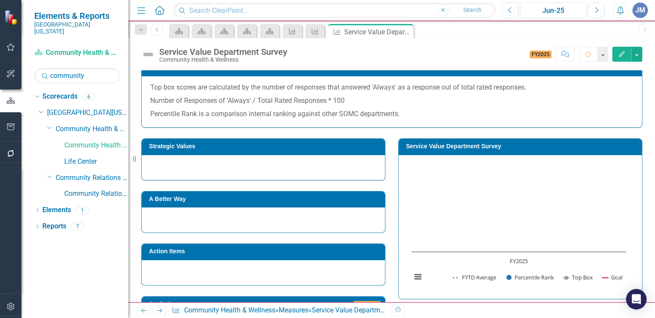
click at [282, 163] on div at bounding box center [263, 167] width 243 height 25
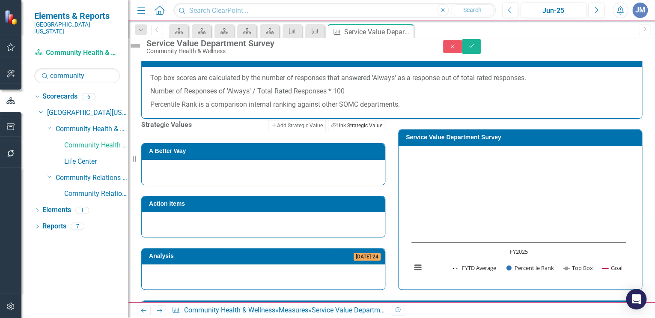
click at [337, 131] on button "Link Tag Link Strategic Value" at bounding box center [356, 125] width 57 height 11
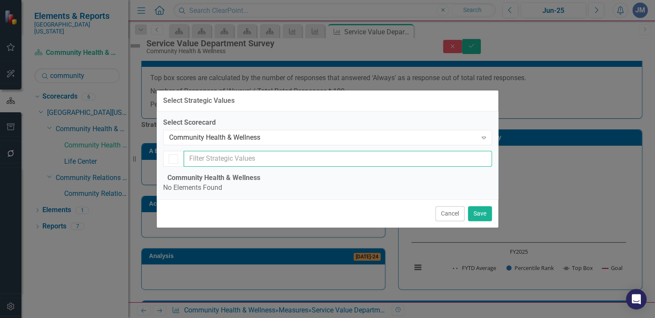
click at [211, 151] on input "text" at bounding box center [338, 159] width 308 height 16
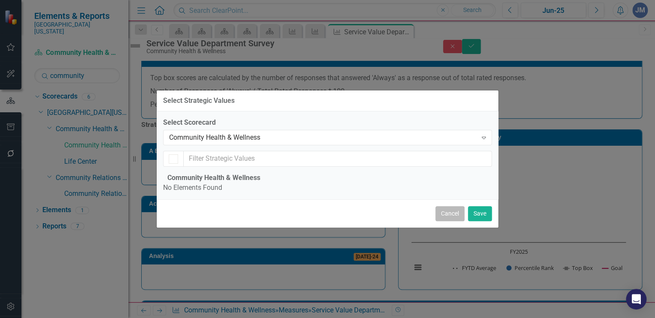
click at [454, 221] on button "Cancel" at bounding box center [449, 213] width 29 height 15
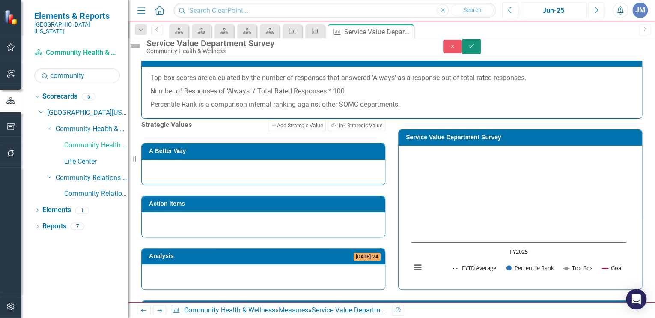
click at [481, 45] on button "Save" at bounding box center [471, 46] width 19 height 15
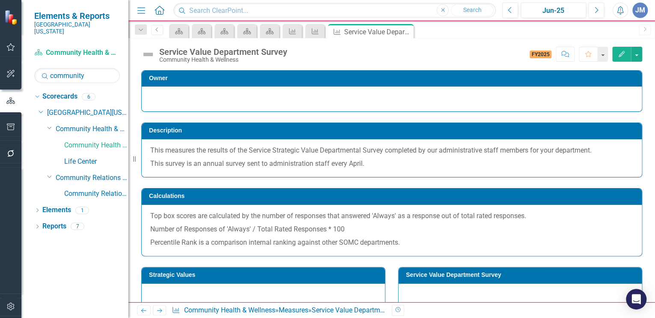
click at [621, 50] on button "Edit" at bounding box center [621, 54] width 19 height 15
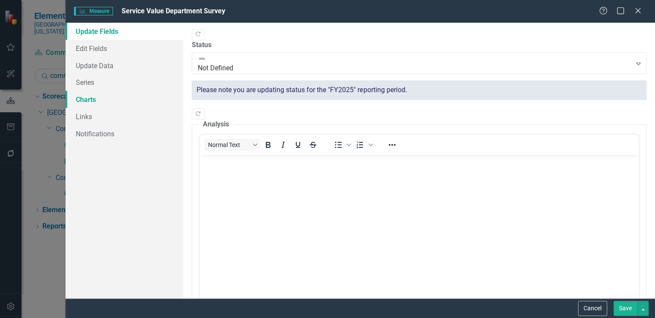
scroll to position [0, 0]
click at [81, 115] on link "Links" at bounding box center [124, 116] width 118 height 17
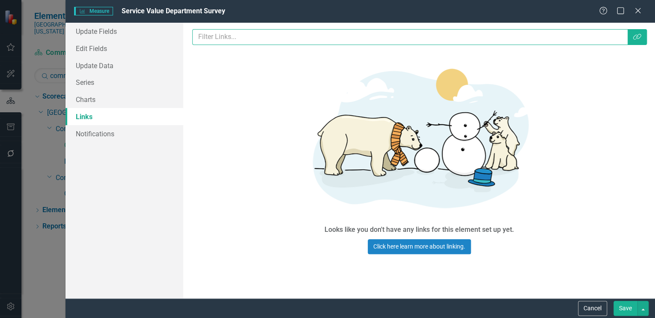
click at [217, 39] on input "text" at bounding box center [409, 37] width 435 height 16
type input "Community Health"
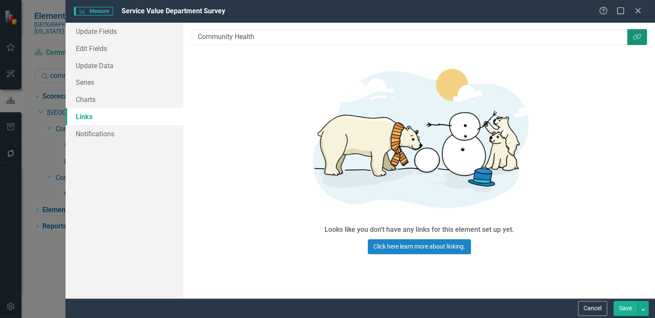
click at [637, 36] on icon "Link Tag" at bounding box center [637, 36] width 9 height 7
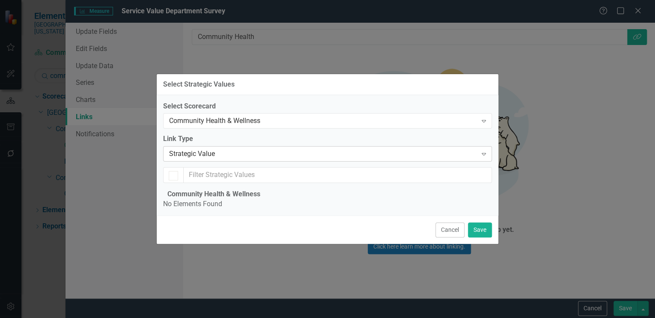
click at [217, 149] on div "Strategic Value" at bounding box center [323, 154] width 308 height 10
click at [257, 116] on div "Community Health & Wellness" at bounding box center [323, 121] width 308 height 10
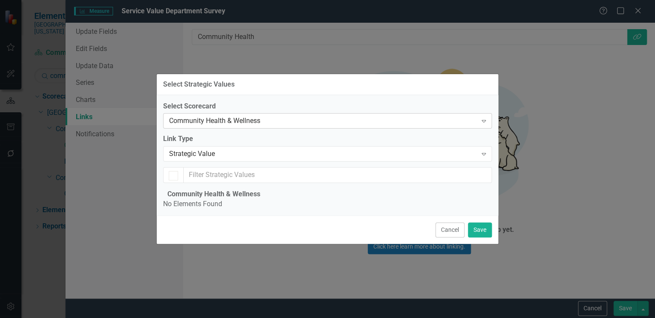
click at [251, 116] on div "Community Health & Wellness" at bounding box center [323, 121] width 308 height 10
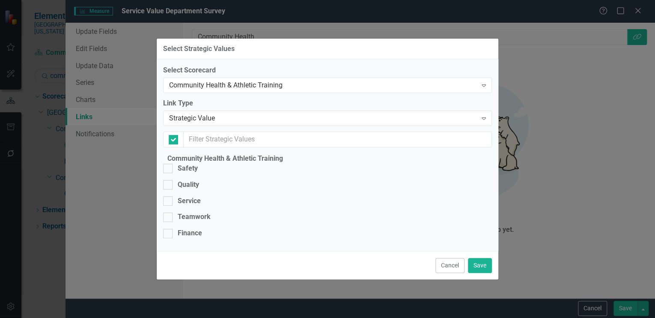
checkbox input "false"
click at [172, 196] on div at bounding box center [167, 200] width 9 height 9
click at [169, 196] on input "Service" at bounding box center [166, 199] width 6 height 6
checkbox input "true"
click at [481, 273] on button "Save" at bounding box center [480, 265] width 24 height 15
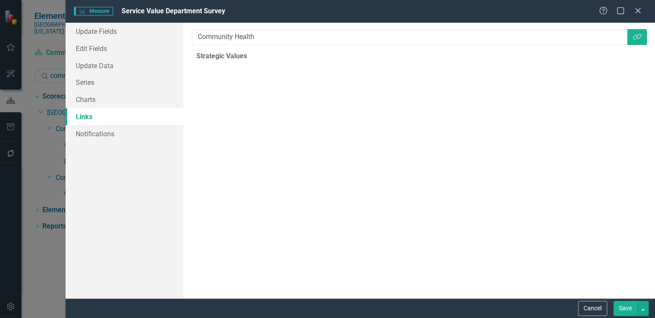
click at [623, 306] on button "Save" at bounding box center [625, 307] width 24 height 15
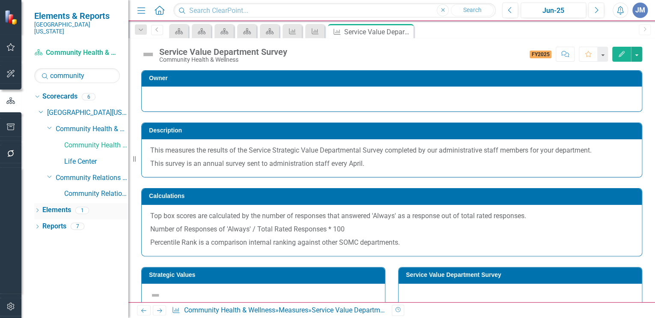
click at [60, 205] on link "Elements" at bounding box center [56, 210] width 29 height 10
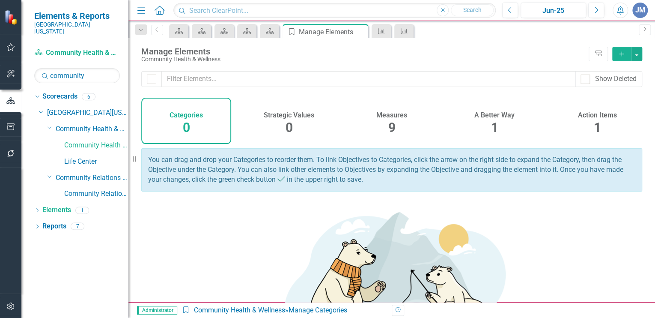
click at [389, 122] on span "9" at bounding box center [391, 127] width 7 height 15
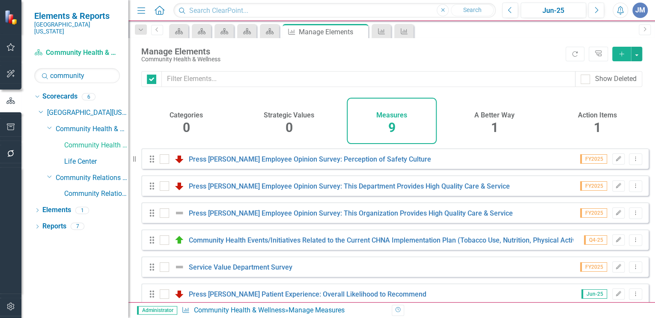
checkbox input "false"
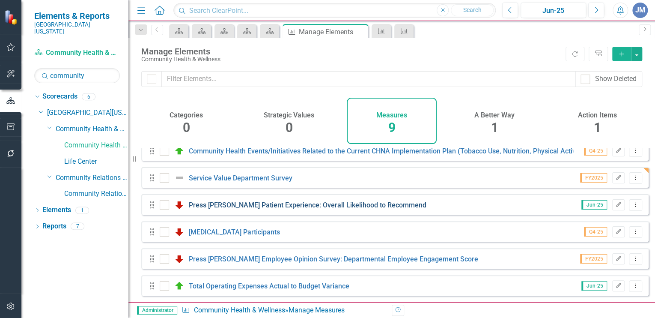
scroll to position [95, 0]
click at [54, 221] on link "Reports" at bounding box center [54, 226] width 24 height 10
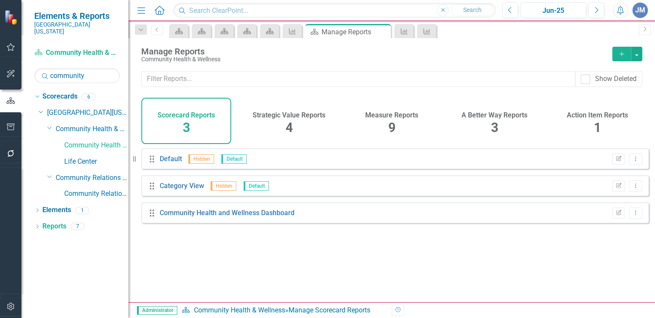
click at [395, 120] on span "9" at bounding box center [391, 127] width 7 height 15
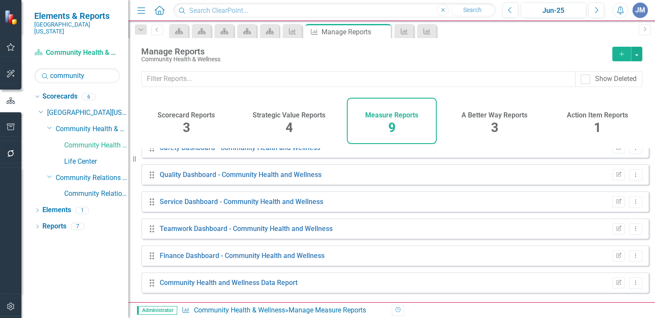
scroll to position [95, 0]
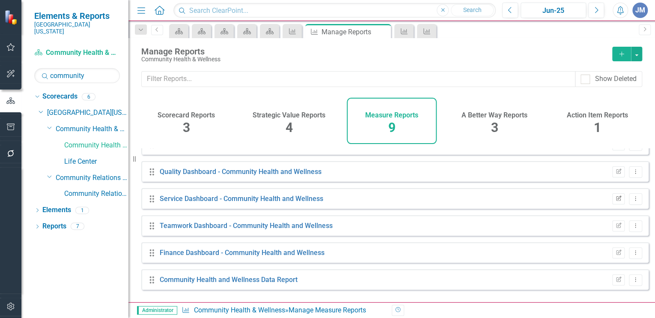
click at [615, 201] on icon "Edit Report" at bounding box center [618, 198] width 6 height 5
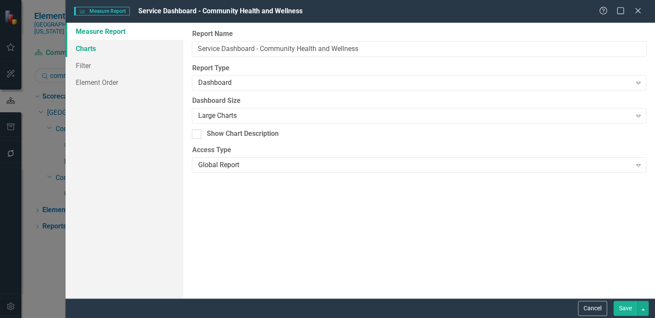
click at [96, 49] on link "Charts" at bounding box center [124, 48] width 118 height 17
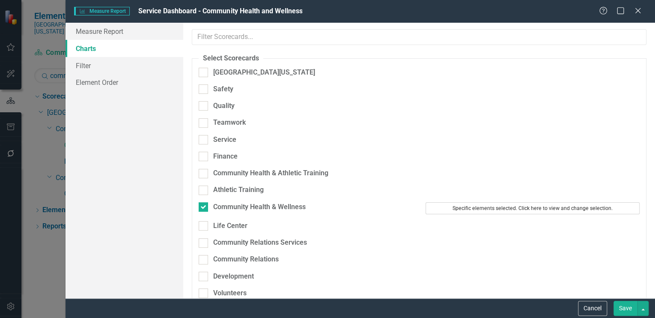
click at [465, 202] on button "Specific elements selected. Click here to view and change selection." at bounding box center [532, 208] width 214 height 12
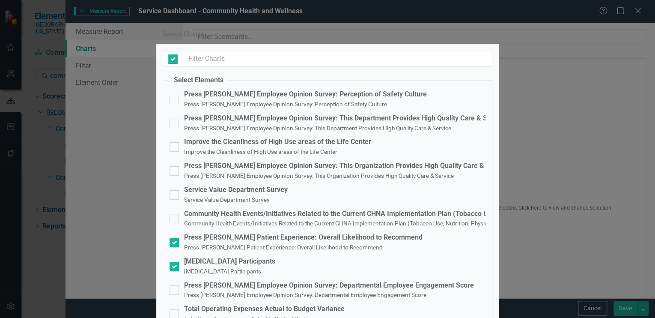
checkbox input "false"
click at [175, 192] on div at bounding box center [173, 194] width 9 height 9
click at [175, 192] on input "Service Value Department Survey Service Value Department Survey" at bounding box center [172, 193] width 6 height 6
checkbox input "true"
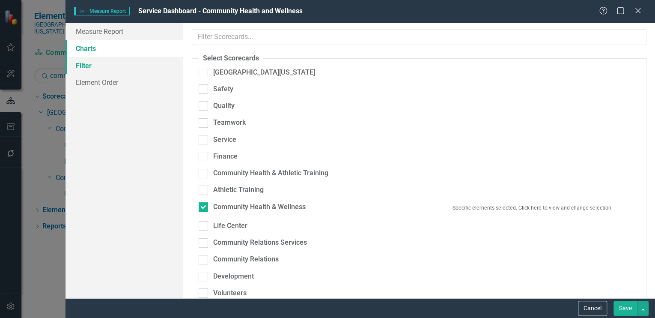
click at [87, 63] on link "Filter" at bounding box center [124, 65] width 118 height 17
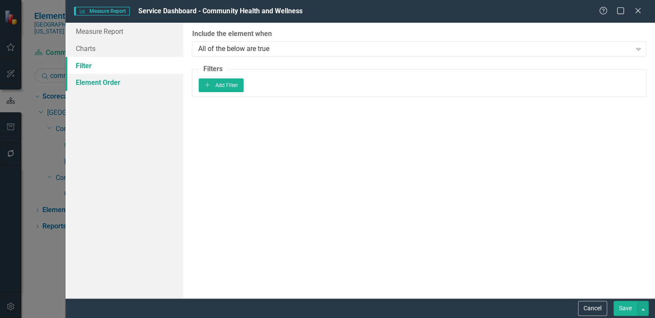
click at [82, 82] on link "Element Order" at bounding box center [124, 82] width 118 height 17
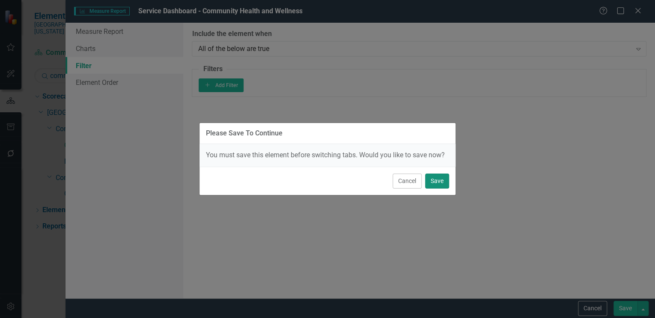
click at [439, 179] on button "Save" at bounding box center [437, 180] width 24 height 15
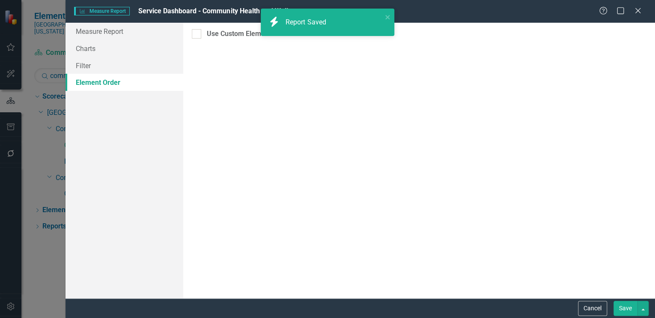
click at [621, 306] on button "Save" at bounding box center [625, 307] width 24 height 15
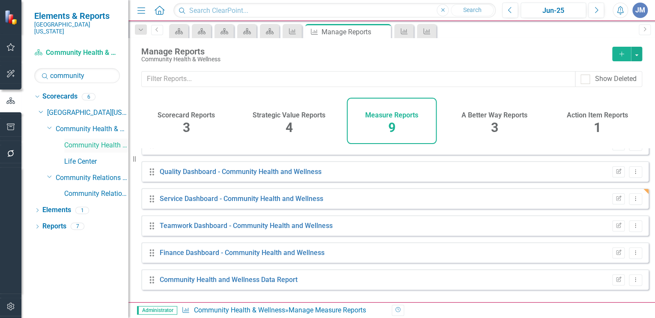
click at [84, 140] on link "Community Health & Wellness" at bounding box center [96, 145] width 64 height 10
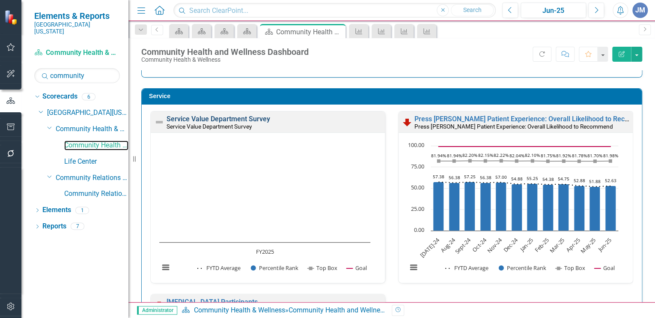
scroll to position [475, 0]
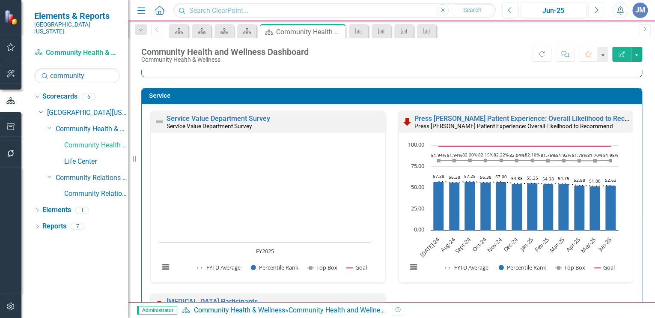
click at [594, 10] on icon "Next" at bounding box center [596, 10] width 5 height 8
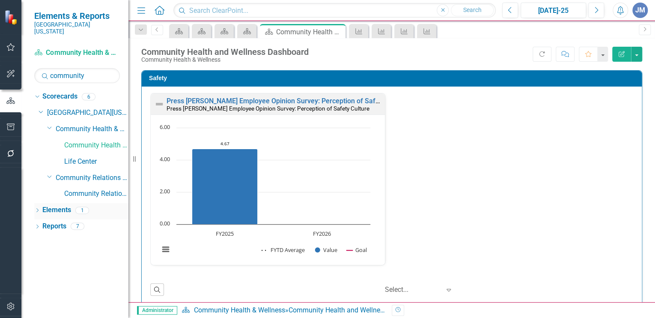
click at [57, 205] on link "Elements" at bounding box center [56, 210] width 29 height 10
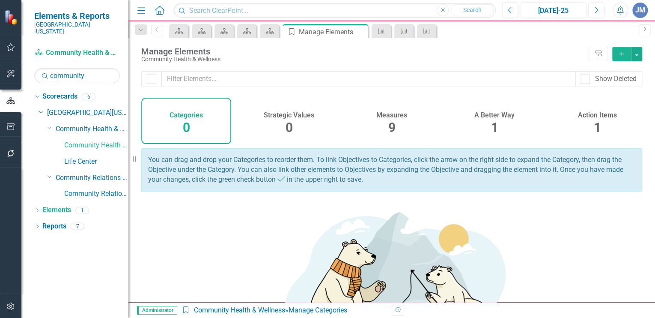
click at [386, 112] on h4 "Measures" at bounding box center [391, 115] width 31 height 8
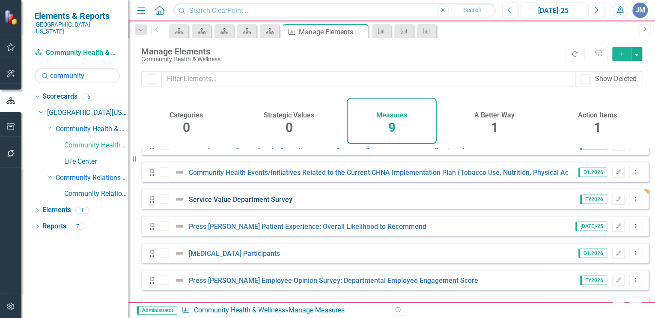
scroll to position [68, 0]
click at [254, 202] on link "Service Value Department Survey" at bounding box center [241, 198] width 104 height 8
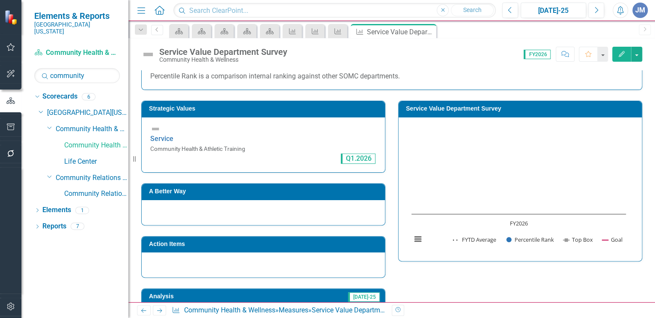
scroll to position [165, 0]
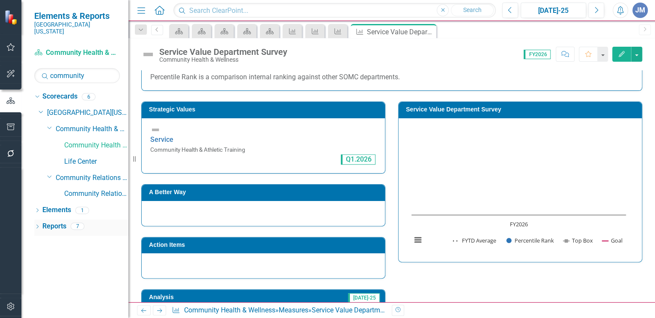
click at [56, 221] on link "Reports" at bounding box center [54, 226] width 24 height 10
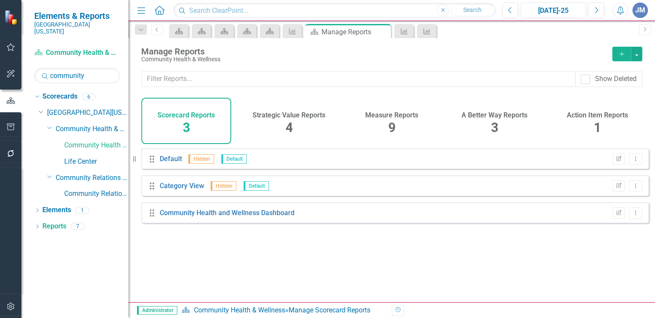
drag, startPoint x: 389, startPoint y: 117, endPoint x: 387, endPoint y: 134, distance: 16.3
click at [389, 117] on h4 "Measure Reports" at bounding box center [391, 115] width 53 height 8
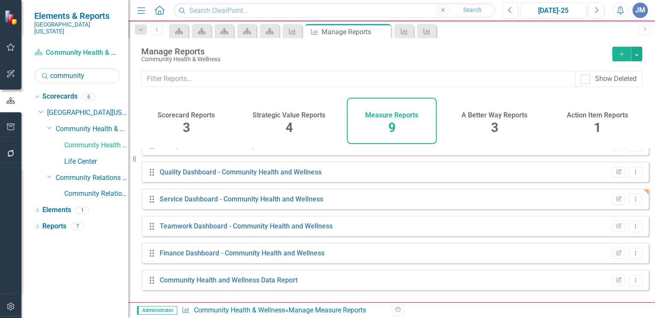
scroll to position [95, 0]
click at [615, 201] on icon "Edit Report" at bounding box center [618, 198] width 6 height 5
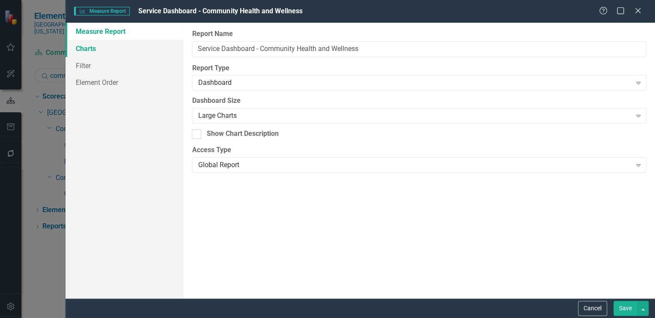
click at [89, 45] on link "Charts" at bounding box center [124, 48] width 118 height 17
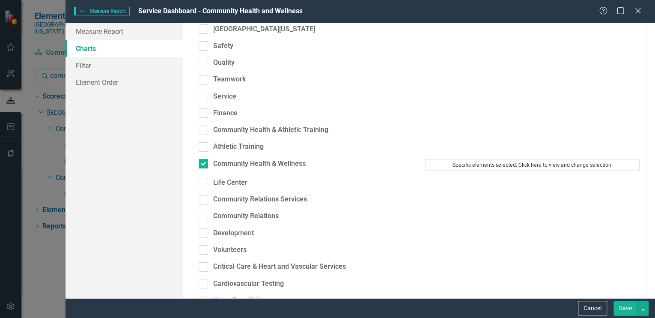
click at [483, 159] on button "Specific elements selected. Click here to view and change selection." at bounding box center [532, 165] width 214 height 12
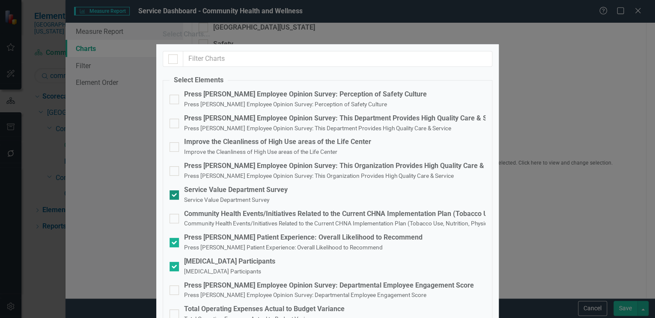
scroll to position [63, 0]
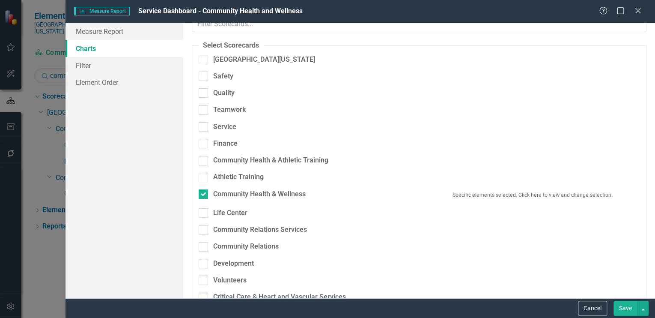
scroll to position [0, 0]
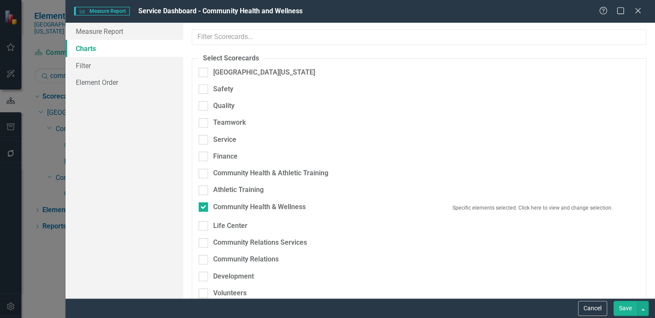
click at [625, 304] on button "Save" at bounding box center [625, 307] width 24 height 15
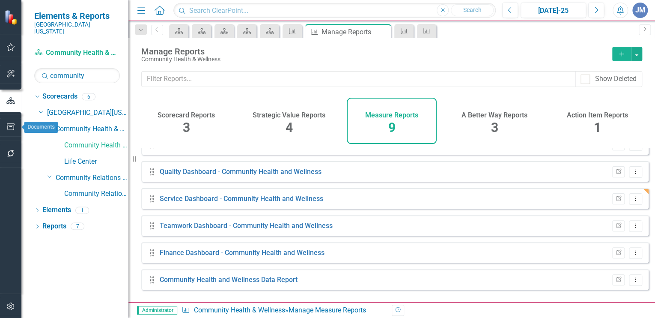
click at [13, 125] on icon "button" at bounding box center [10, 126] width 9 height 7
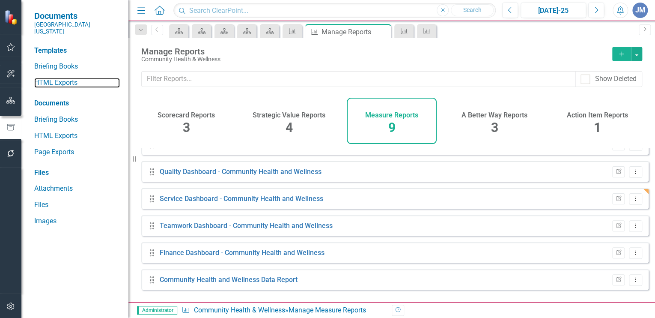
drag, startPoint x: 57, startPoint y: 74, endPoint x: 99, endPoint y: 86, distance: 43.1
click at [57, 78] on link "HTML Exports" at bounding box center [77, 83] width 86 height 10
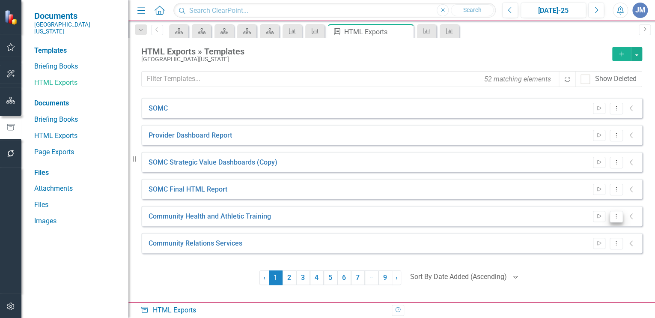
click at [615, 214] on icon "Dropdown Menu" at bounding box center [615, 216] width 7 height 6
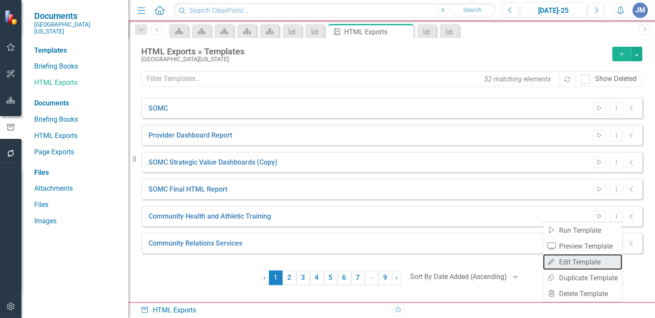
click at [581, 261] on link "Edit Edit Template" at bounding box center [582, 262] width 79 height 16
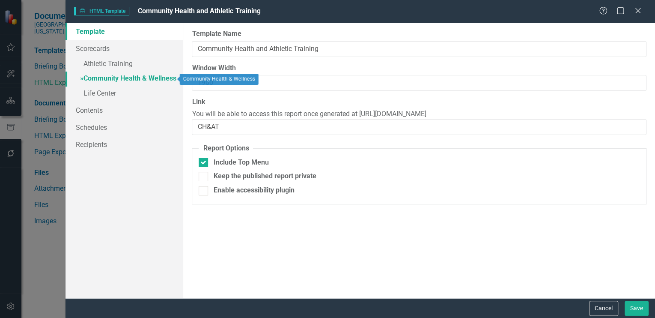
click at [92, 76] on link "» Community Health & Wellness" at bounding box center [124, 78] width 118 height 15
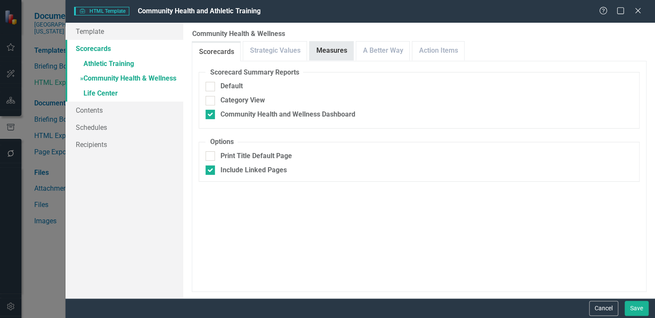
click at [322, 51] on link "Measures" at bounding box center [331, 51] width 44 height 18
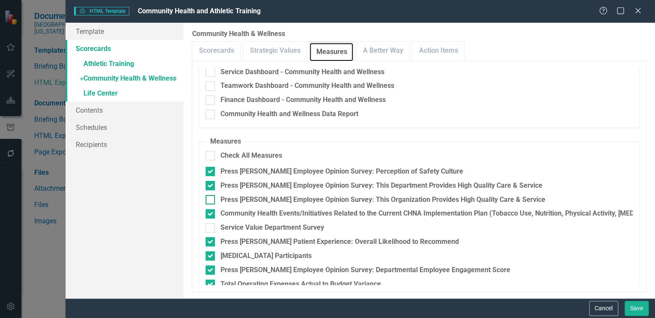
scroll to position [99, 0]
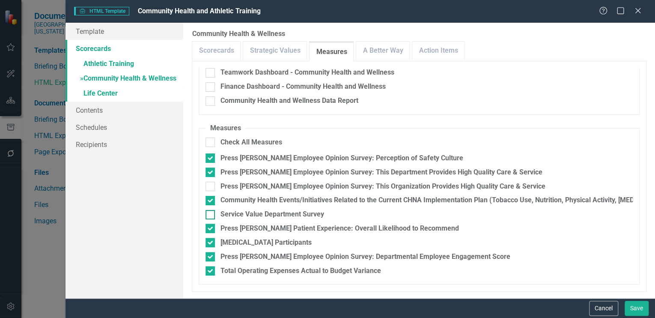
click at [212, 213] on div at bounding box center [209, 214] width 9 height 9
click at [211, 213] on input "Service Value Department Survey" at bounding box center [208, 213] width 6 height 6
checkbox input "true"
click at [433, 48] on link "Action Items" at bounding box center [438, 51] width 52 height 18
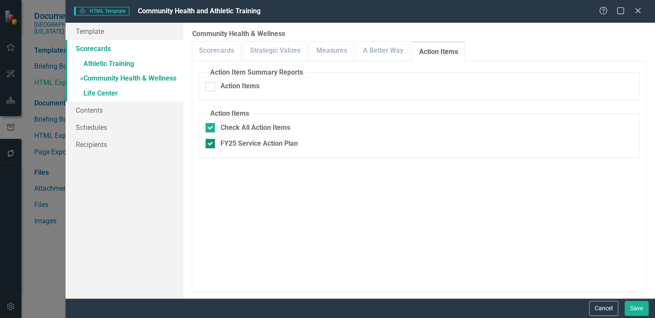
click at [211, 144] on input "FY25 Service Action Plan" at bounding box center [208, 142] width 6 height 6
checkbox input "false"
click at [211, 47] on link "Scorecards" at bounding box center [216, 51] width 48 height 18
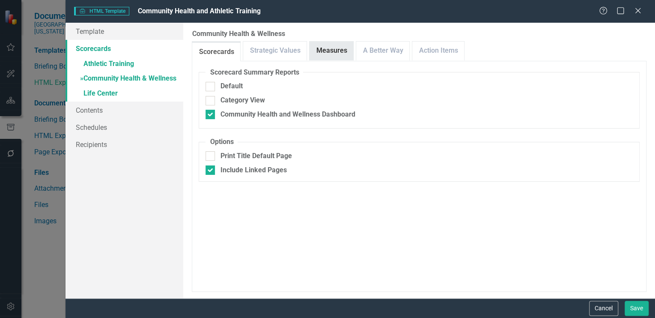
click at [328, 47] on link "Measures" at bounding box center [331, 51] width 44 height 18
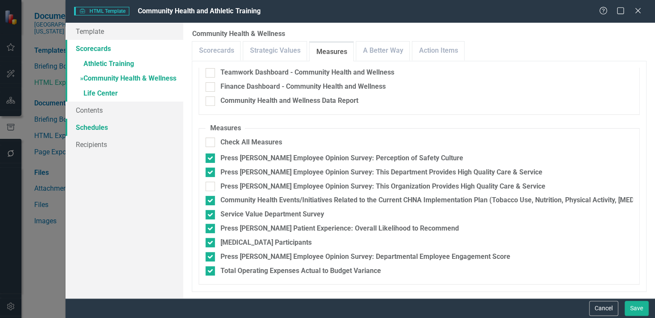
click at [96, 125] on link "Schedules" at bounding box center [124, 127] width 118 height 17
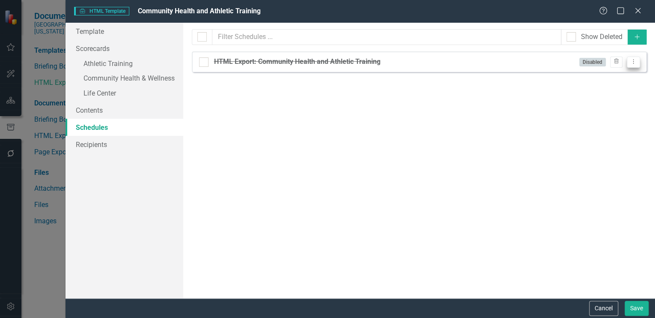
click at [631, 58] on button "Dropdown Menu" at bounding box center [633, 62] width 13 height 12
click at [588, 71] on link "Edit Edit Schedule" at bounding box center [600, 76] width 79 height 16
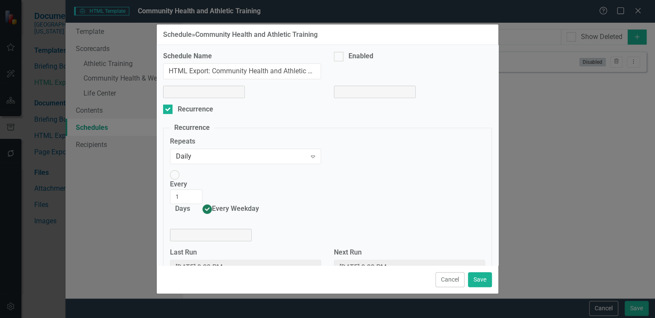
select select "pm"
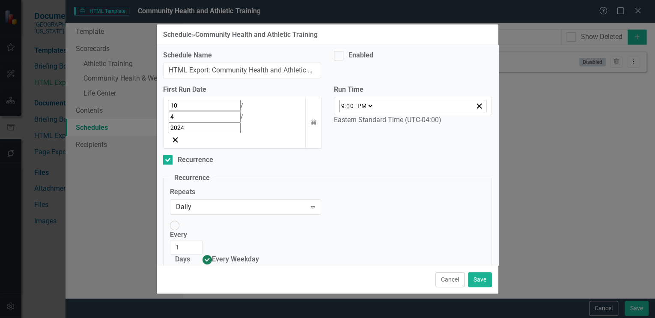
scroll to position [2, 0]
click at [336, 53] on input "Enabled" at bounding box center [337, 53] width 6 height 6
checkbox input "true"
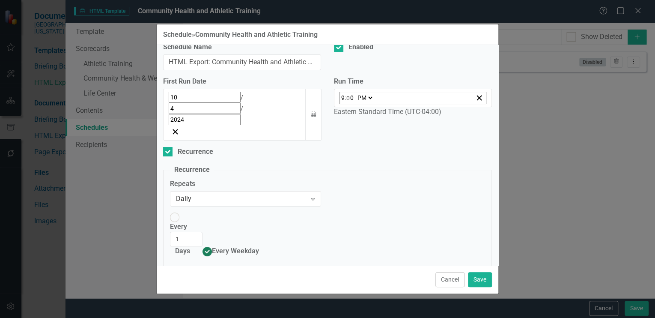
scroll to position [9, 0]
click at [311, 110] on icon "button" at bounding box center [313, 113] width 5 height 6
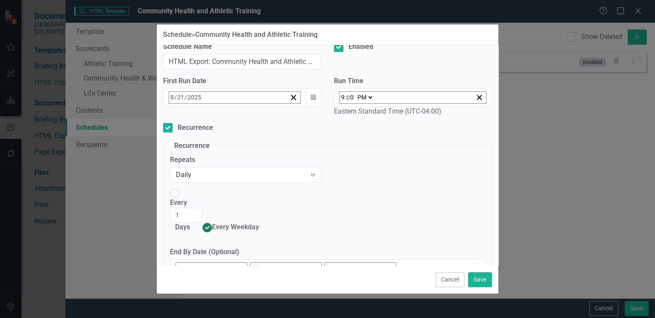
click at [278, 193] on abbr "22" at bounding box center [281, 196] width 7 height 7
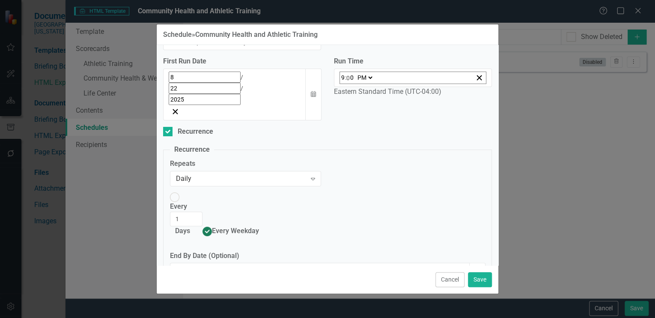
scroll to position [34, 0]
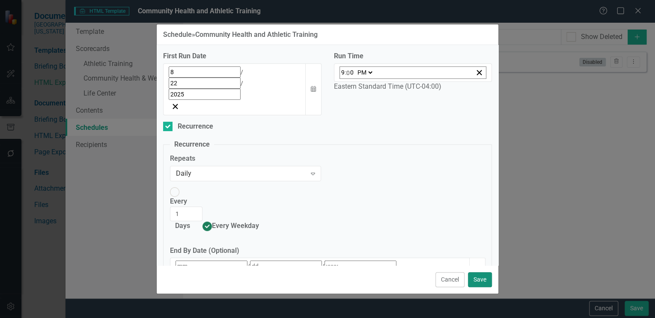
click at [478, 279] on button "Save" at bounding box center [480, 279] width 24 height 15
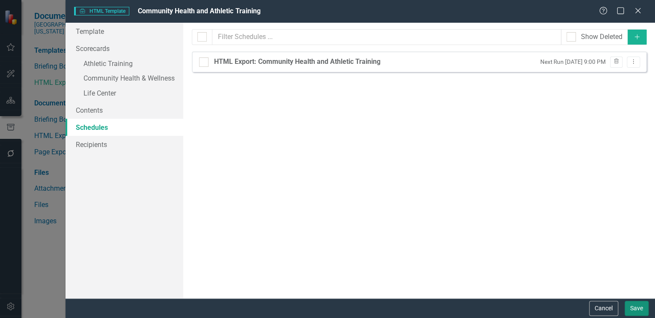
click at [638, 303] on button "Save" at bounding box center [636, 307] width 24 height 15
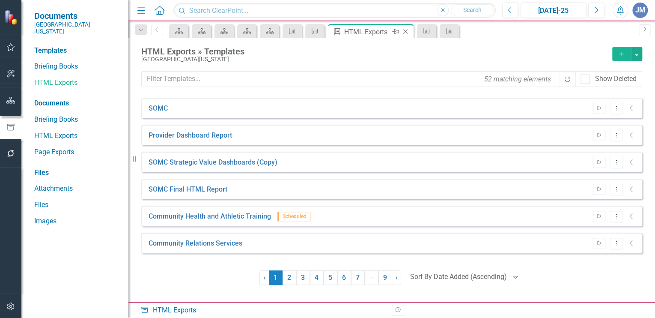
click at [404, 29] on icon "Close" at bounding box center [405, 31] width 9 height 7
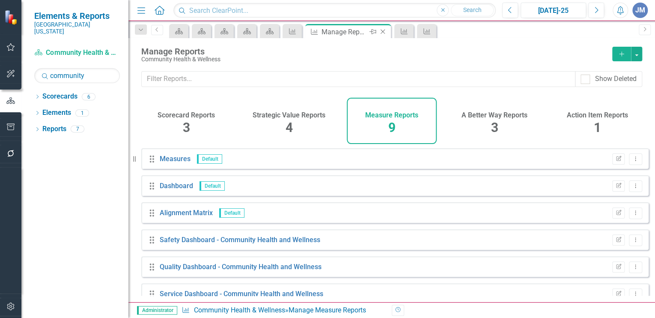
click at [383, 28] on icon "Close" at bounding box center [382, 31] width 9 height 7
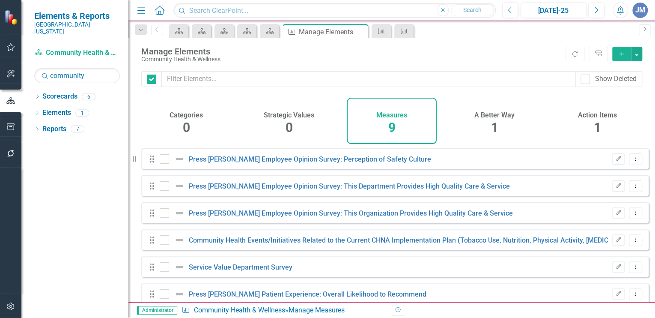
checkbox input "false"
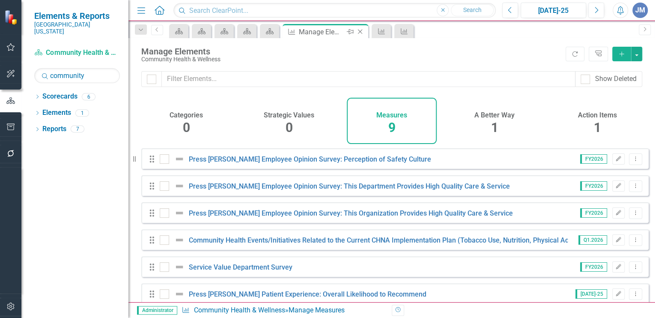
click at [360, 30] on icon "Close" at bounding box center [360, 31] width 9 height 7
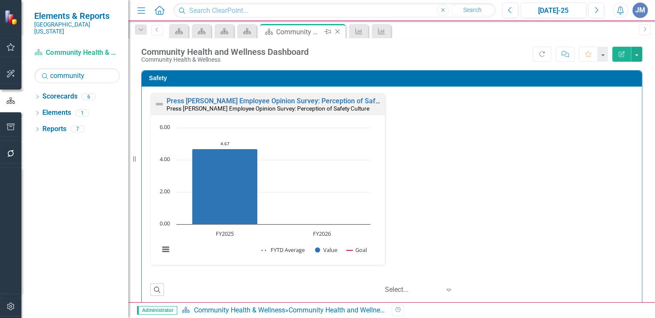
click at [336, 29] on icon "Close" at bounding box center [337, 31] width 9 height 7
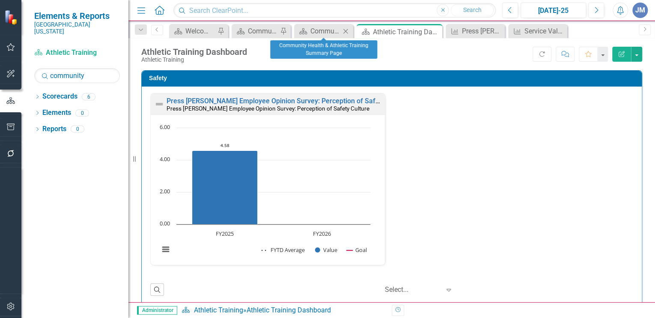
click at [344, 31] on icon "Close" at bounding box center [345, 31] width 9 height 7
